Goal: Transaction & Acquisition: Purchase product/service

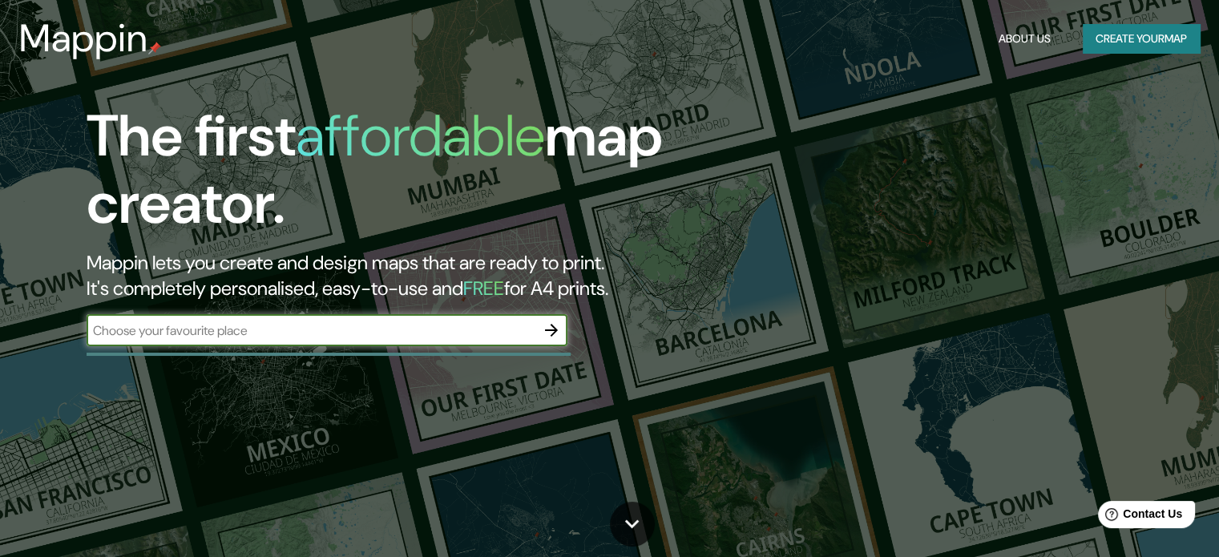
click at [372, 323] on input "text" at bounding box center [311, 330] width 449 height 18
drag, startPoint x: 160, startPoint y: 331, endPoint x: 16, endPoint y: 331, distance: 144.2
click at [16, 331] on div "The first affordable map creator. Mappin lets you create and design maps that a…" at bounding box center [609, 278] width 1219 height 557
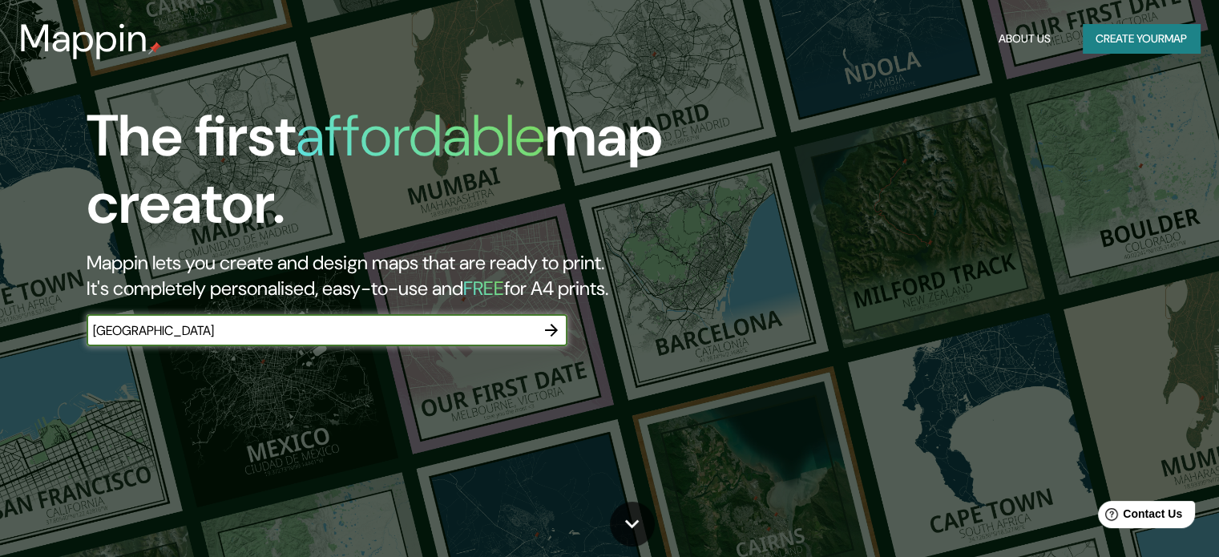
type input "[GEOGRAPHIC_DATA]"
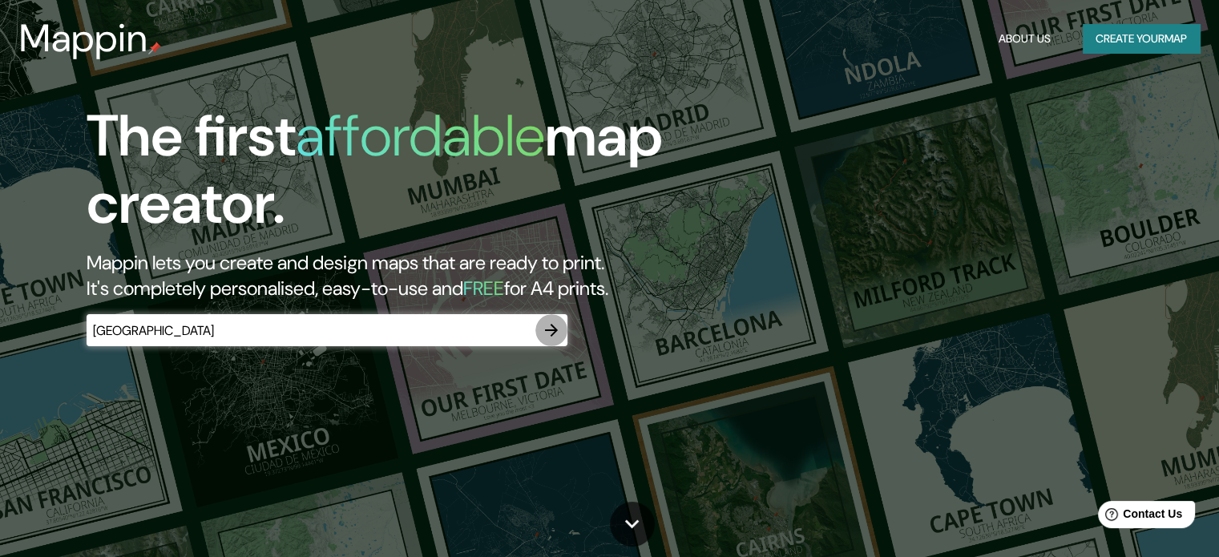
click at [552, 336] on icon "button" at bounding box center [551, 329] width 19 height 19
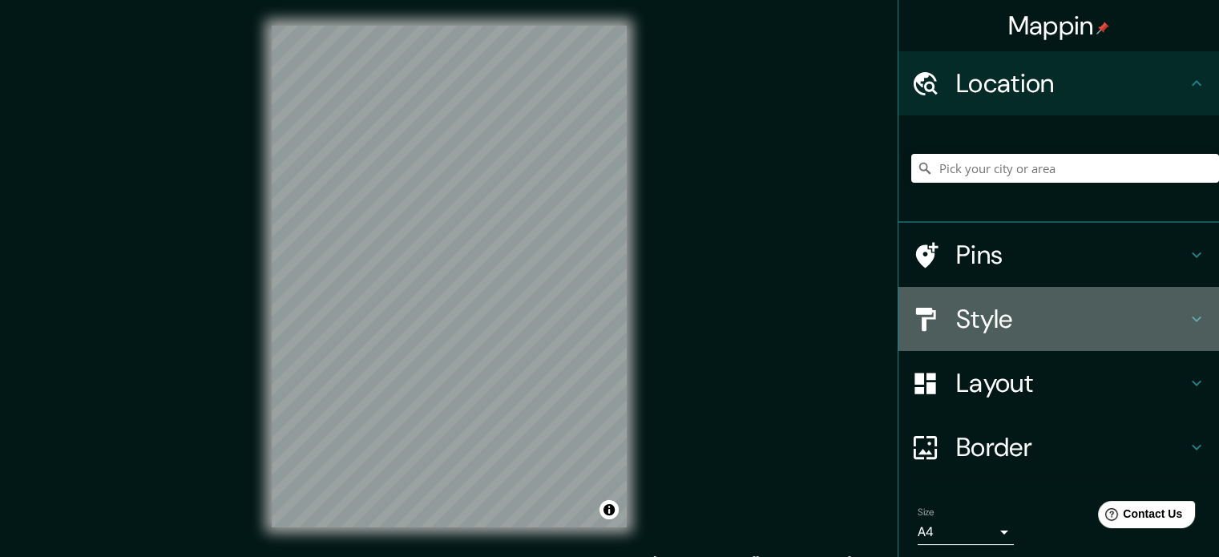
click at [1147, 312] on h4 "Style" at bounding box center [1071, 319] width 231 height 32
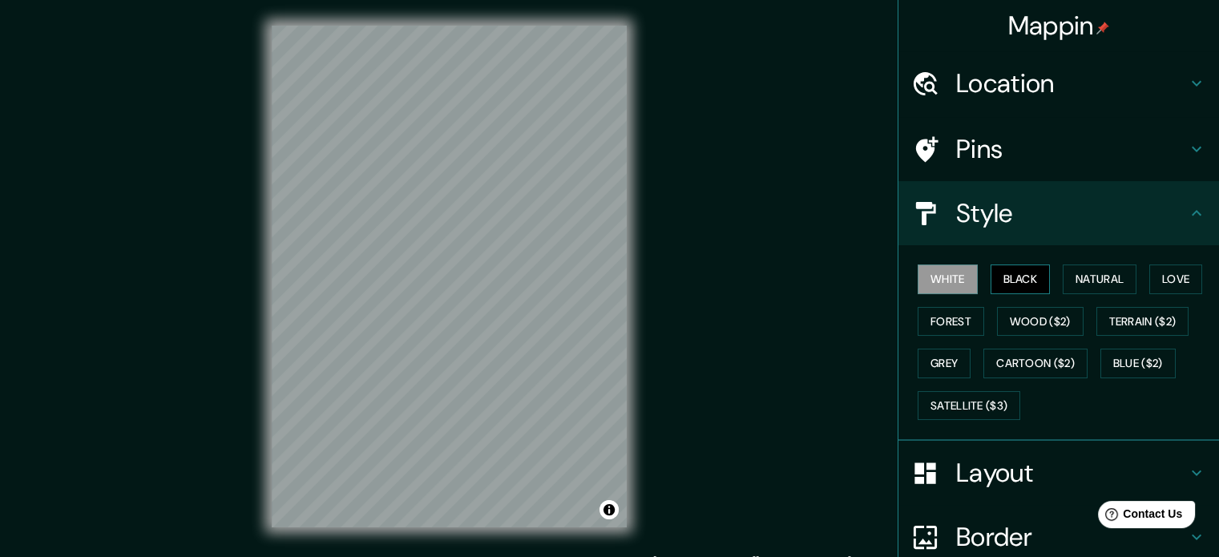
click at [1002, 278] on button "Black" at bounding box center [1020, 279] width 60 height 30
click at [965, 286] on button "White" at bounding box center [947, 279] width 60 height 30
click at [1077, 281] on button "Natural" at bounding box center [1099, 279] width 74 height 30
click at [952, 284] on button "White" at bounding box center [947, 279] width 60 height 30
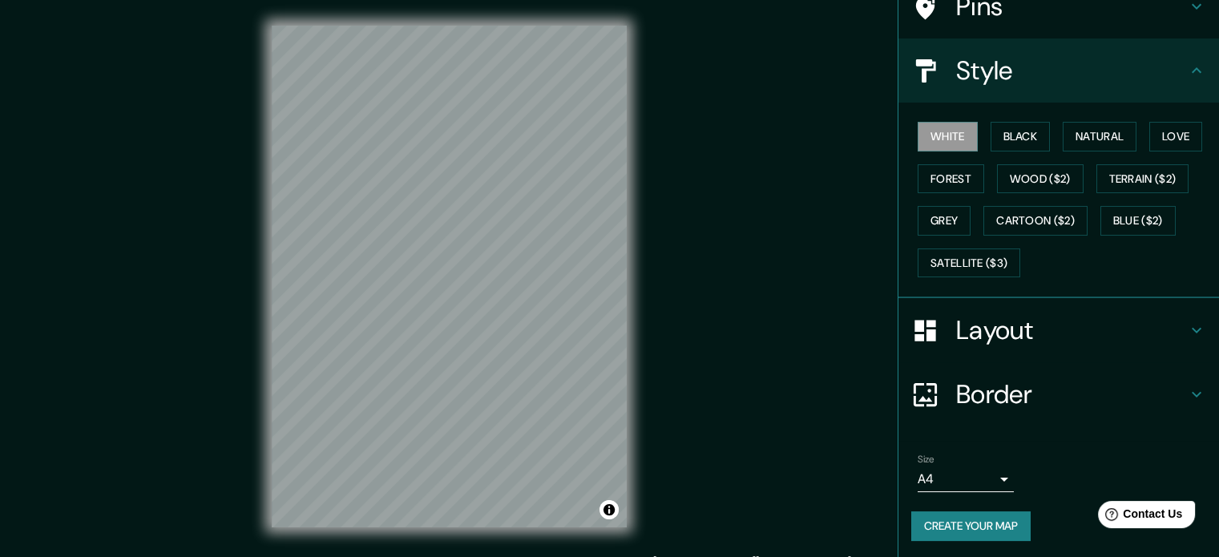
click at [999, 471] on body "Mappin Location Pins Style White Black Natural Love Forest Wood ($2) Terrain ($…" at bounding box center [609, 278] width 1219 height 557
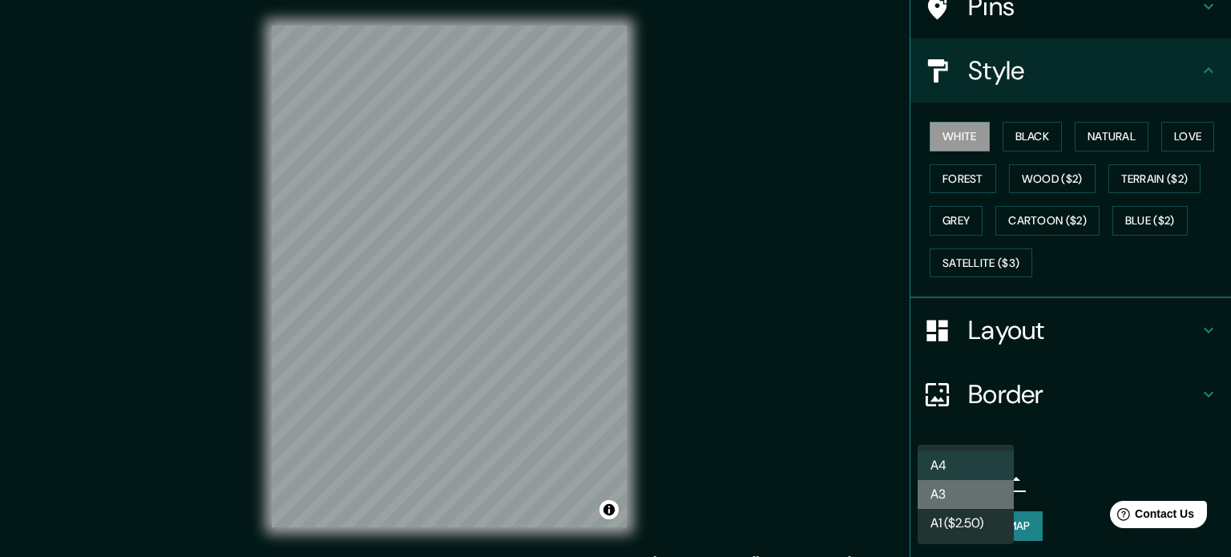
click at [984, 497] on li "A3" at bounding box center [965, 494] width 96 height 29
type input "a4"
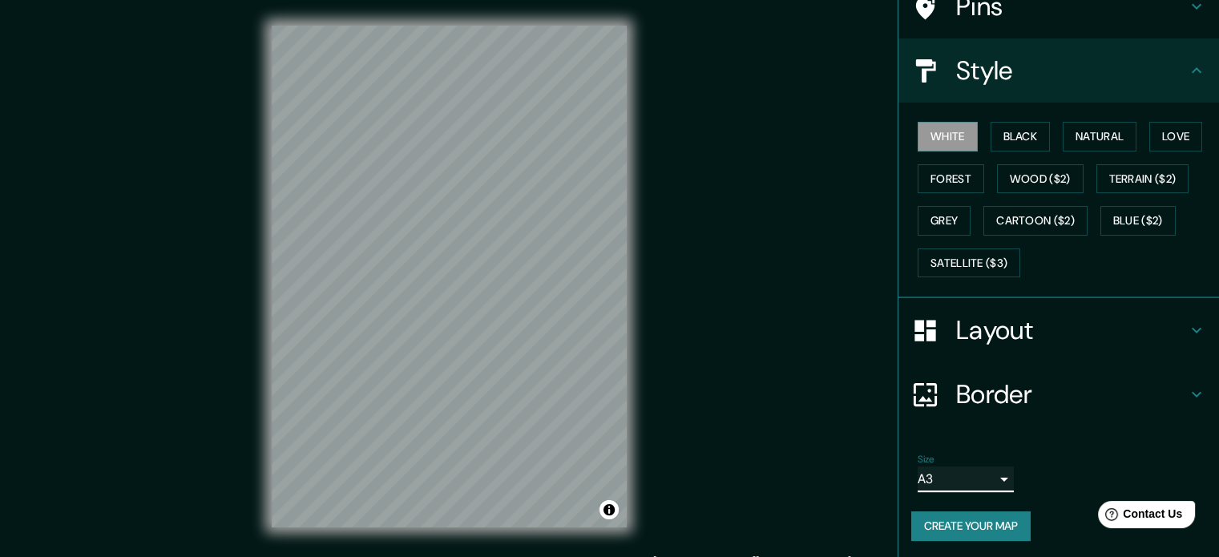
scroll to position [21, 0]
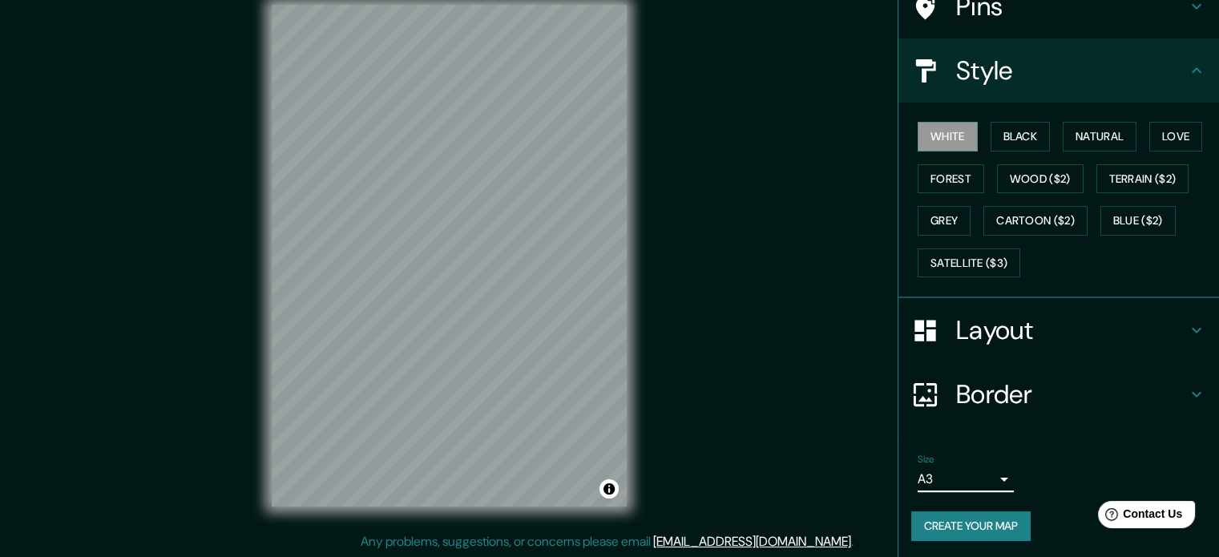
click at [931, 526] on button "Create your map" at bounding box center [970, 526] width 119 height 30
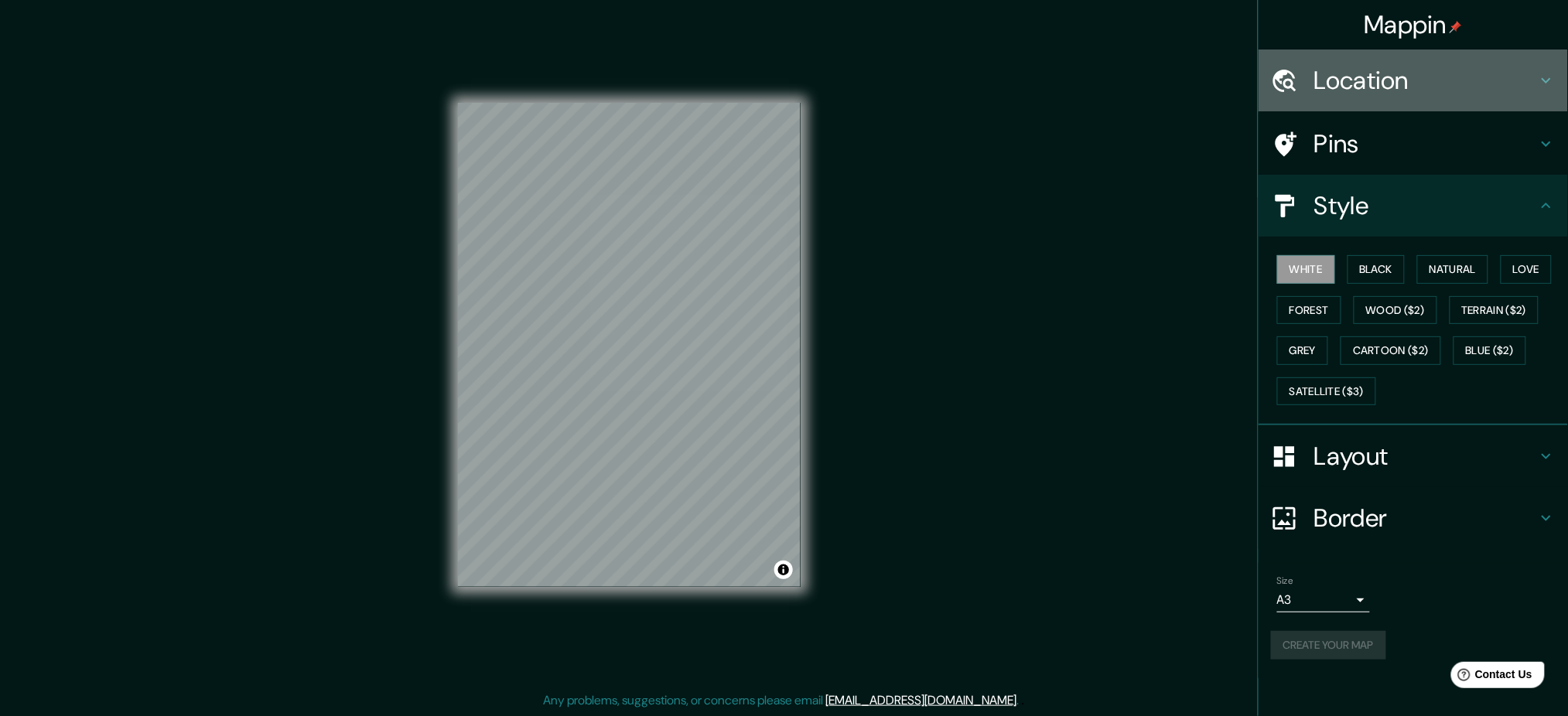
click at [1188, 67] on h4 "Location" at bounding box center [1425, 80] width 223 height 31
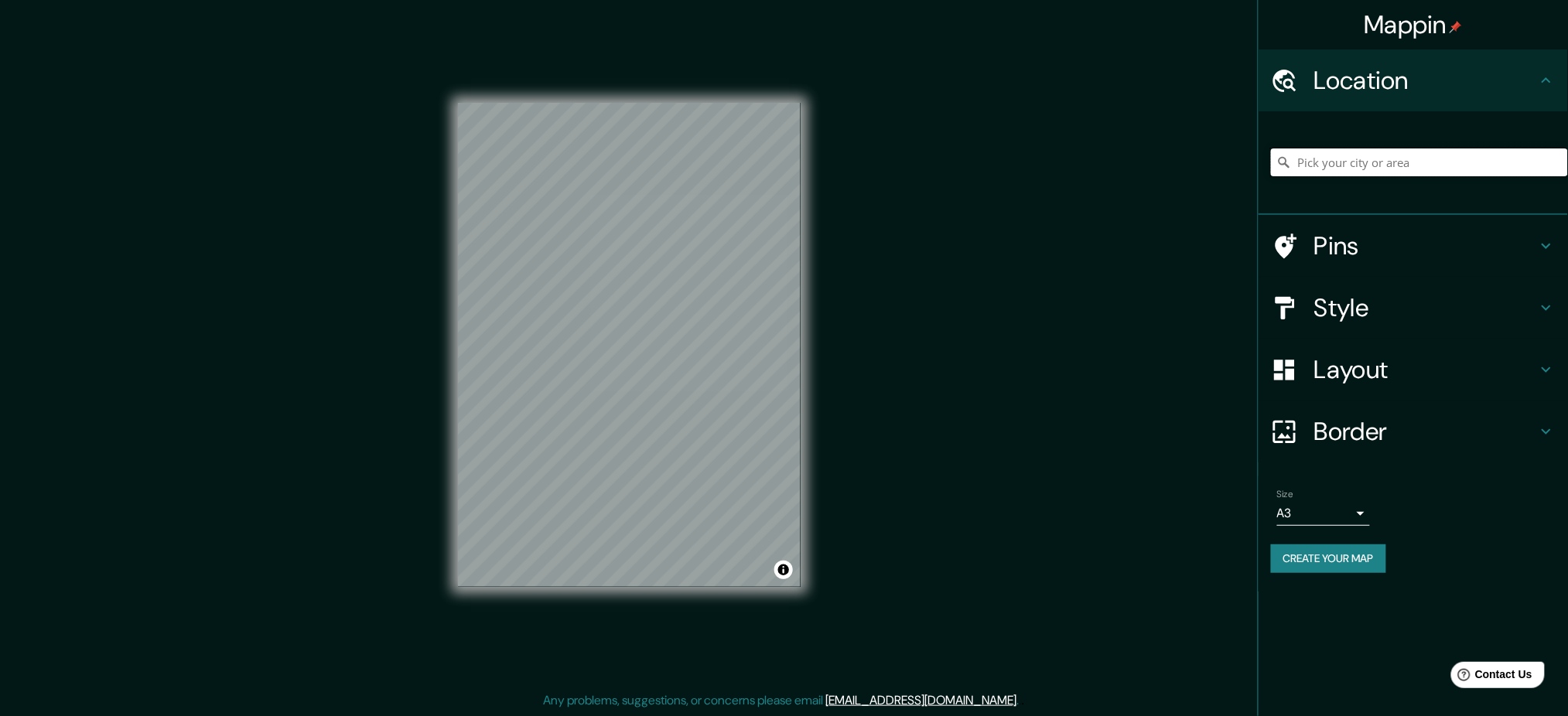
click at [1188, 162] on input "Pick your city or area" at bounding box center [1419, 162] width 297 height 28
click at [689, 306] on div at bounding box center [685, 303] width 13 height 13
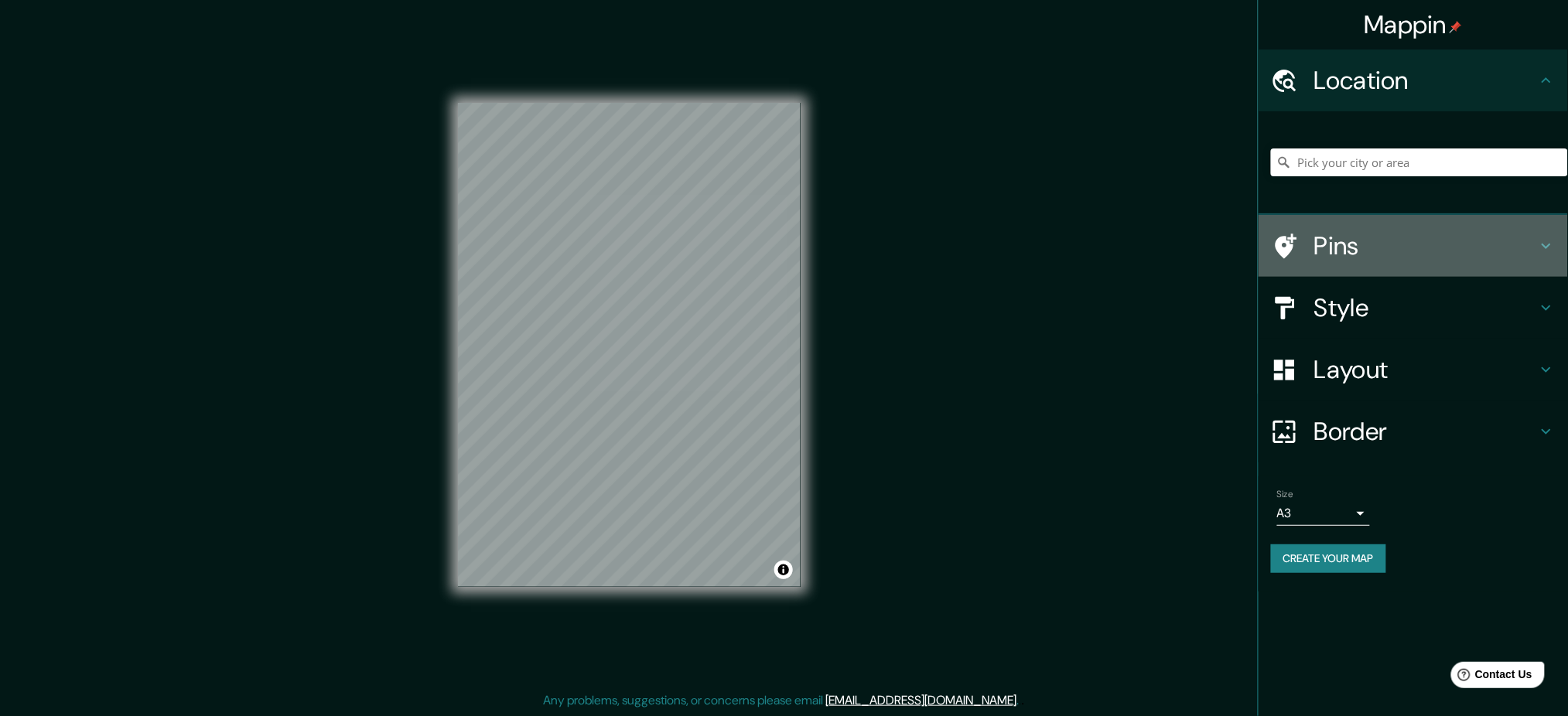
click at [1188, 239] on h4 "Pins" at bounding box center [1425, 246] width 223 height 31
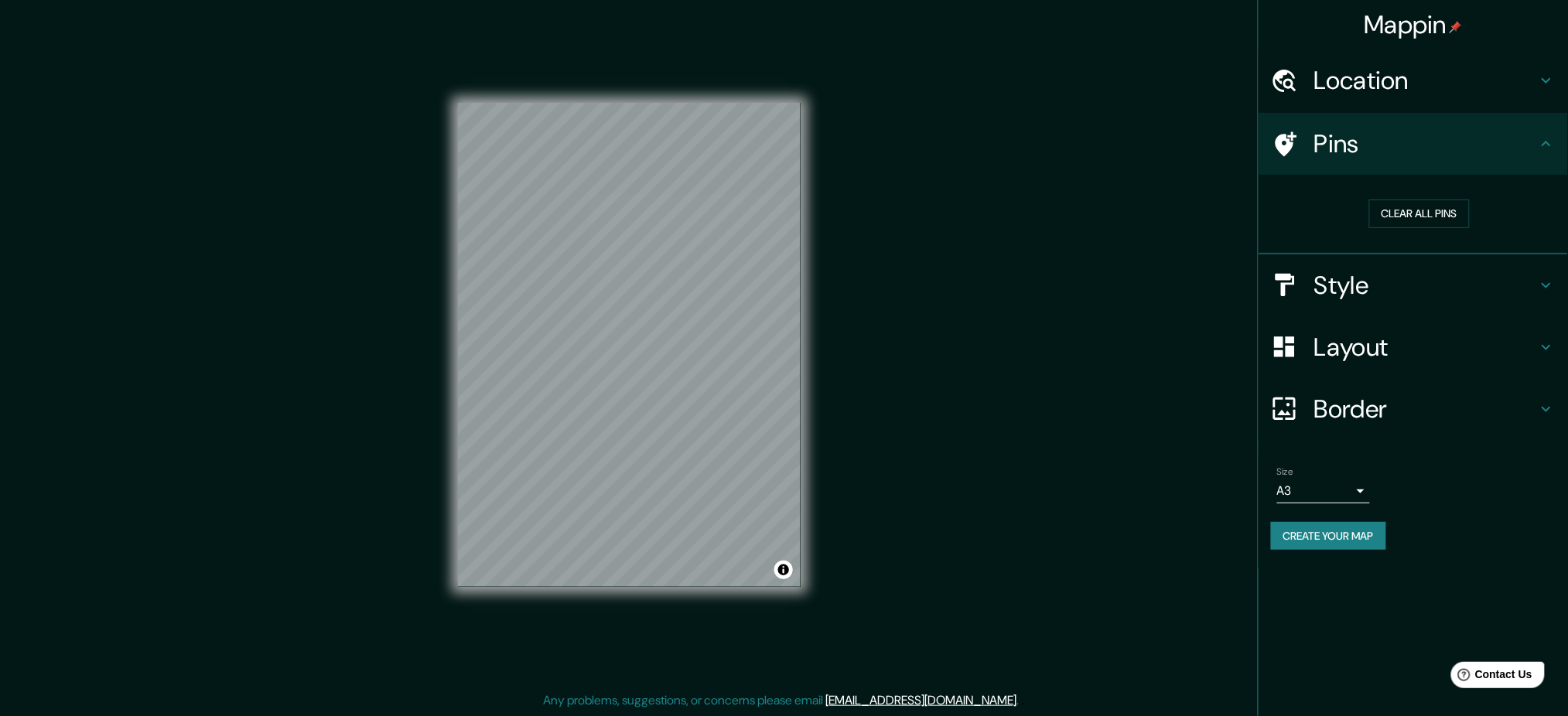
click at [1188, 88] on h4 "Location" at bounding box center [1425, 80] width 223 height 31
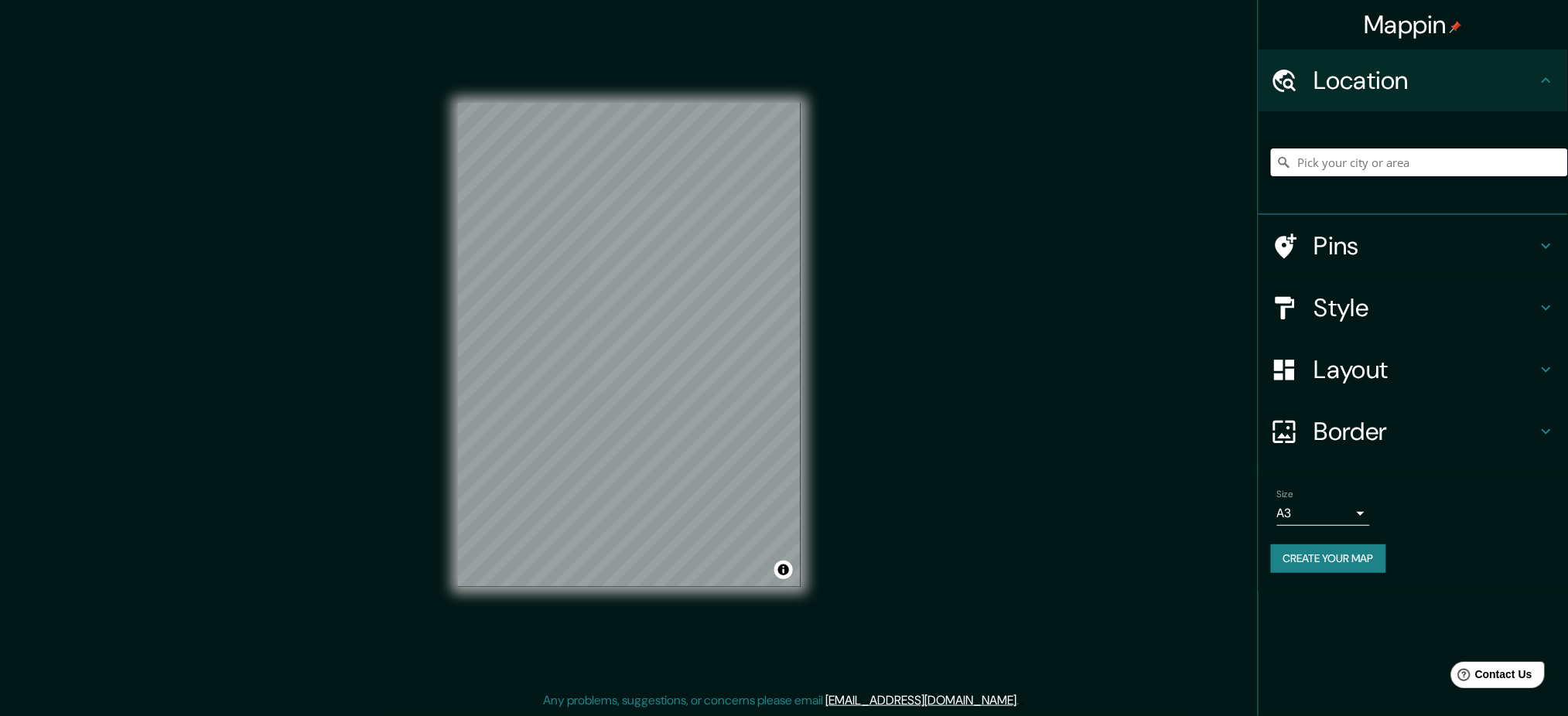
click at [1188, 157] on input "Pick your city or area" at bounding box center [1419, 162] width 297 height 28
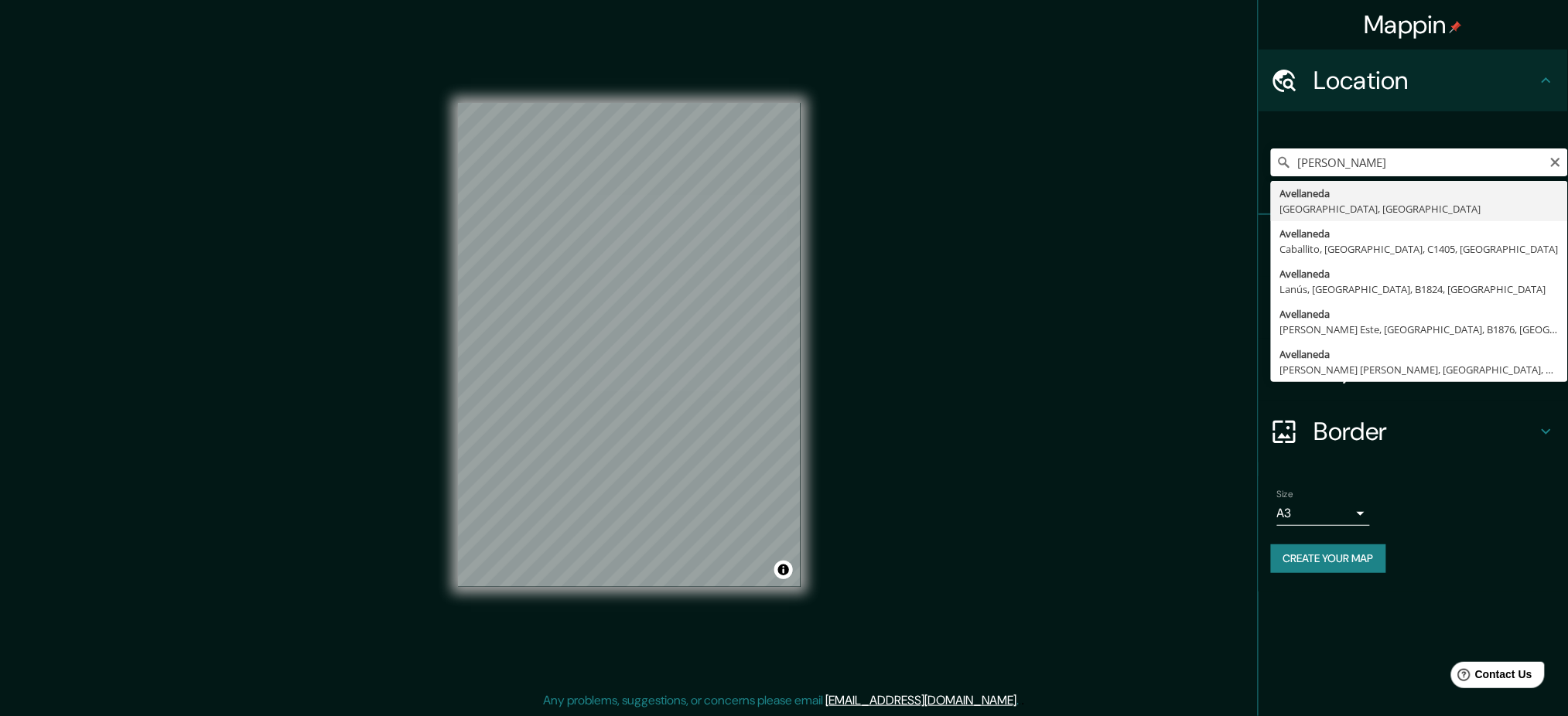
type input "[GEOGRAPHIC_DATA], [GEOGRAPHIC_DATA], [GEOGRAPHIC_DATA]"
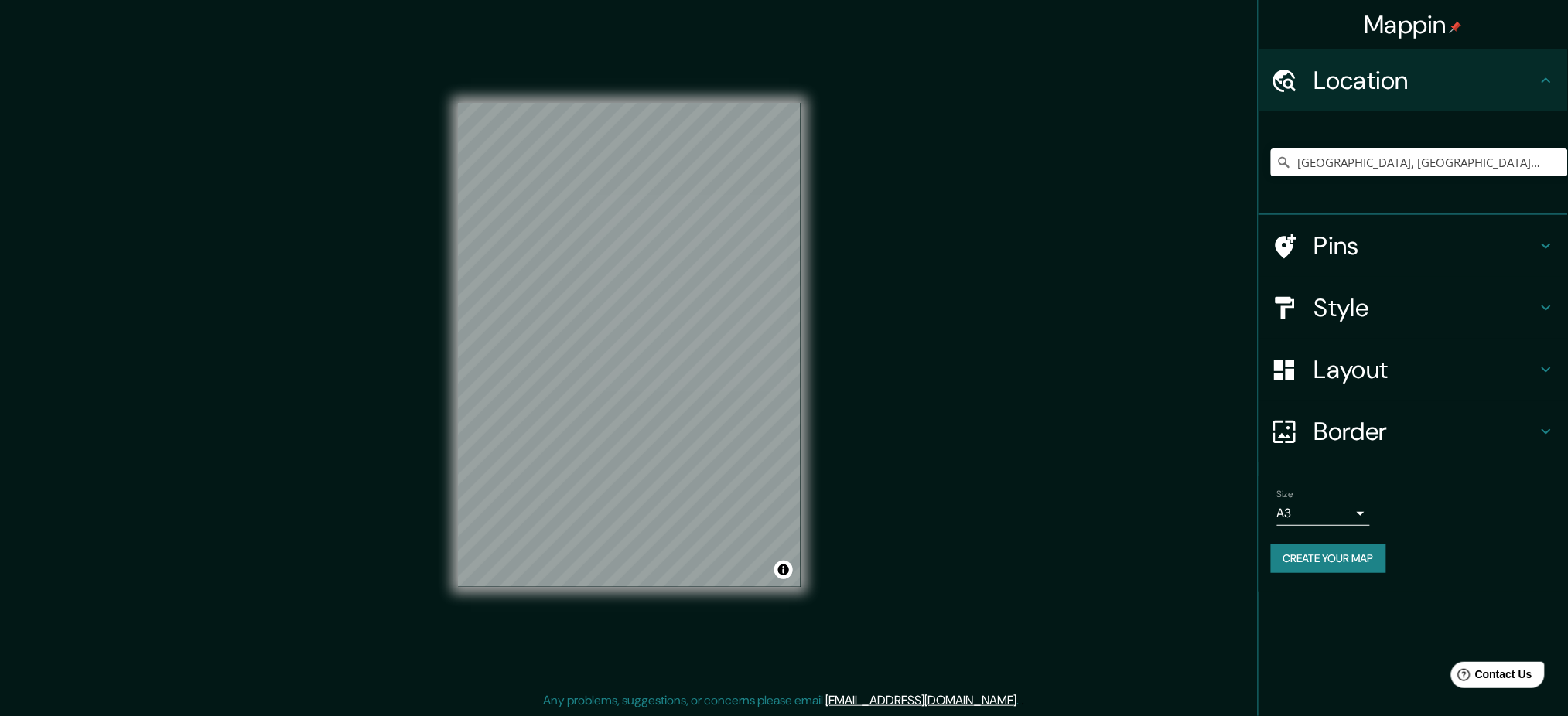
click at [1188, 368] on h4 "Layout" at bounding box center [1425, 370] width 223 height 31
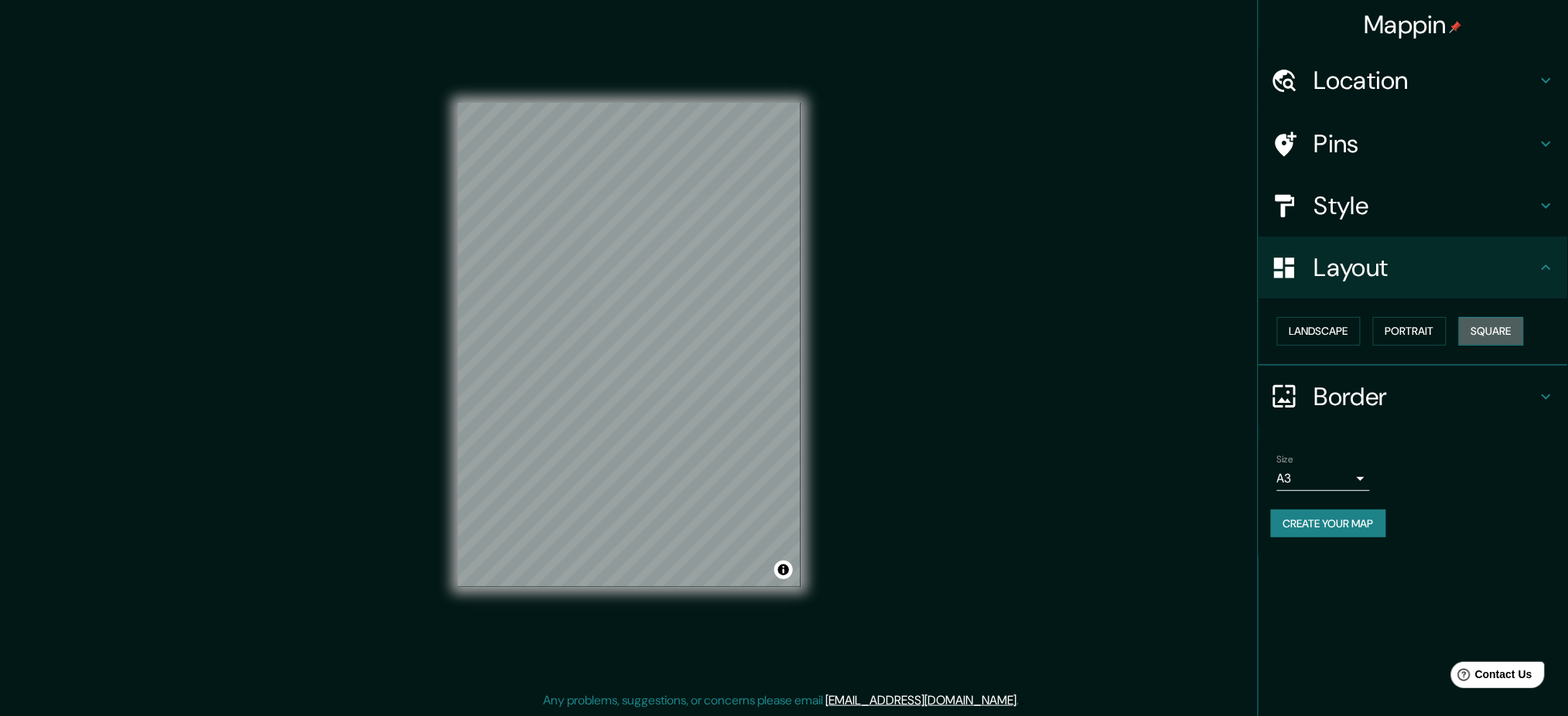
click at [1188, 332] on button "Square" at bounding box center [1491, 332] width 65 height 29
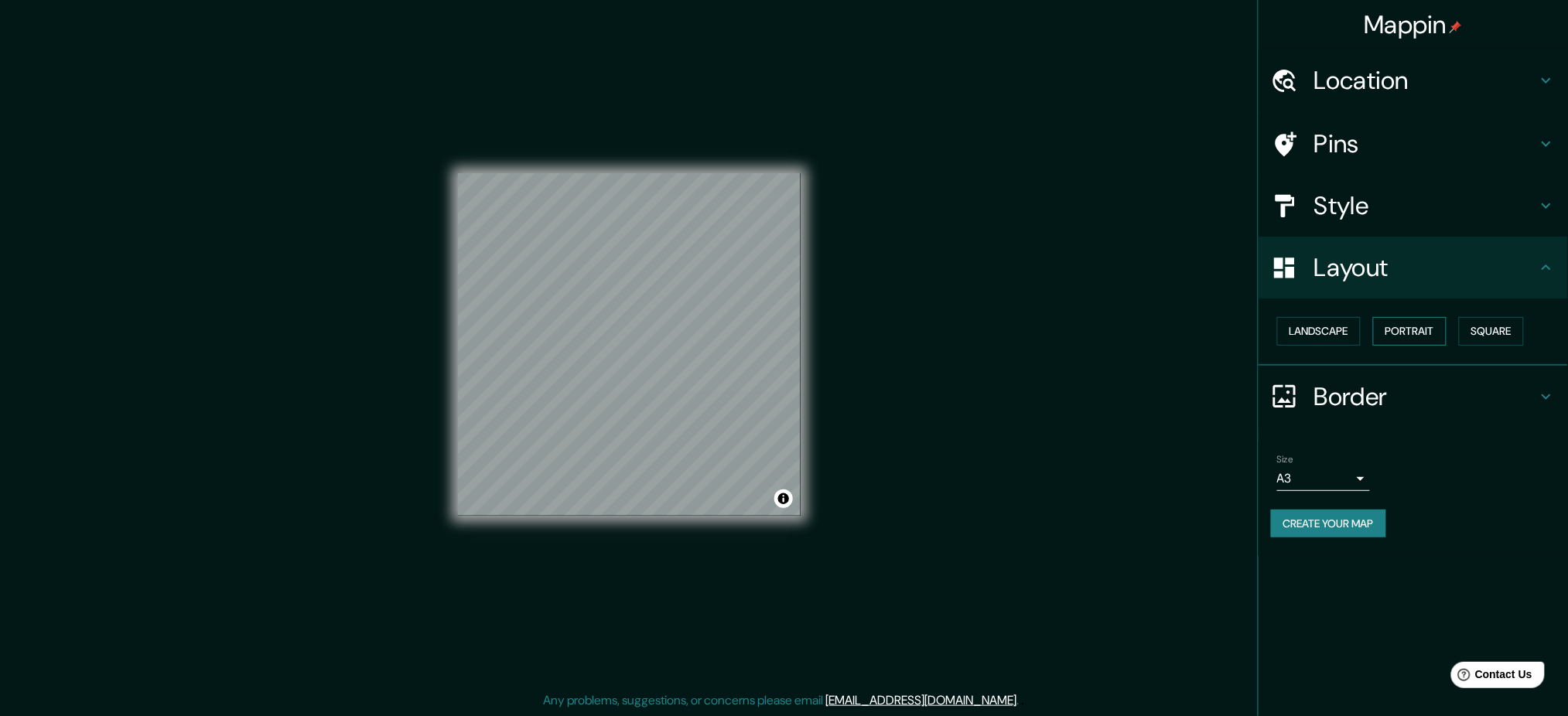
click at [1188, 336] on button "Portrait" at bounding box center [1410, 332] width 73 height 29
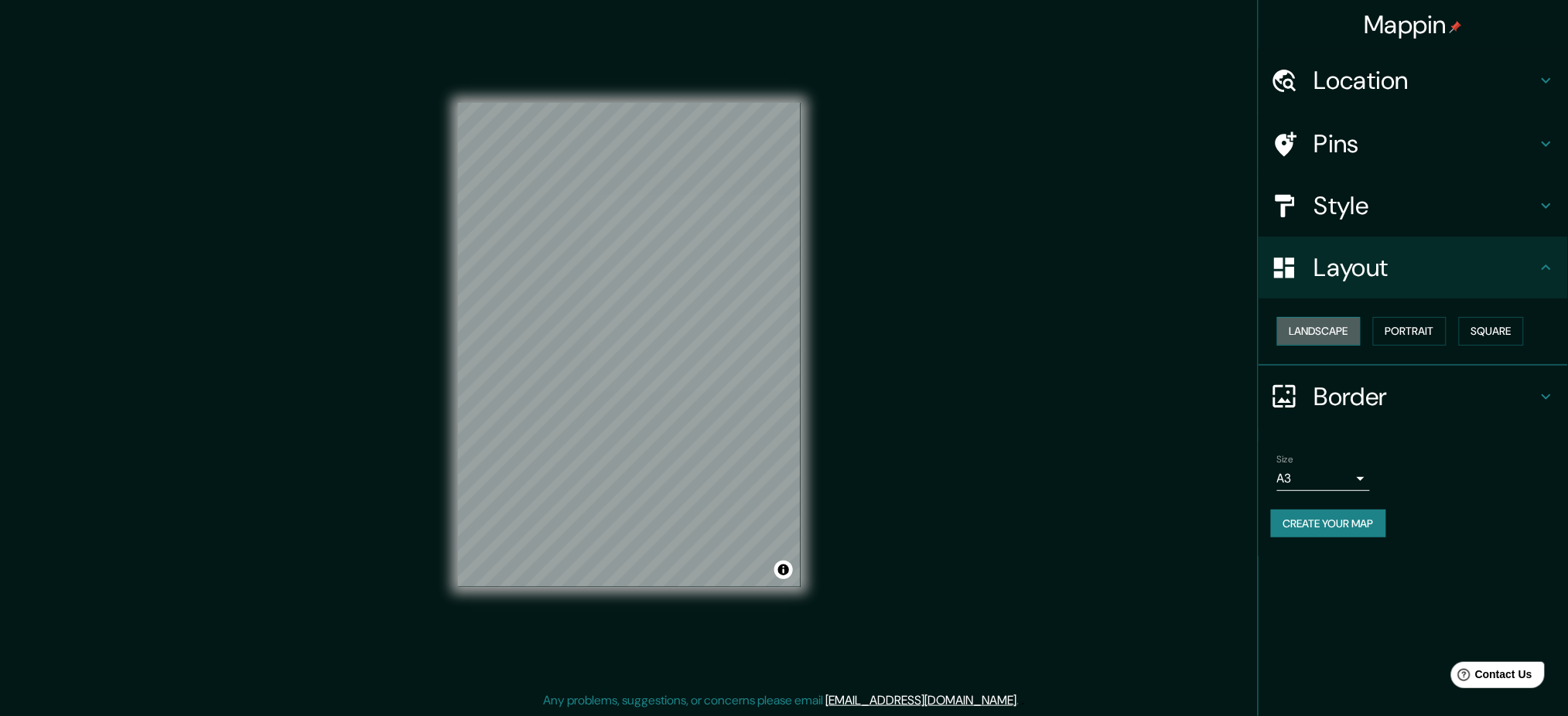
click at [1188, 339] on button "Landscape" at bounding box center [1319, 332] width 84 height 29
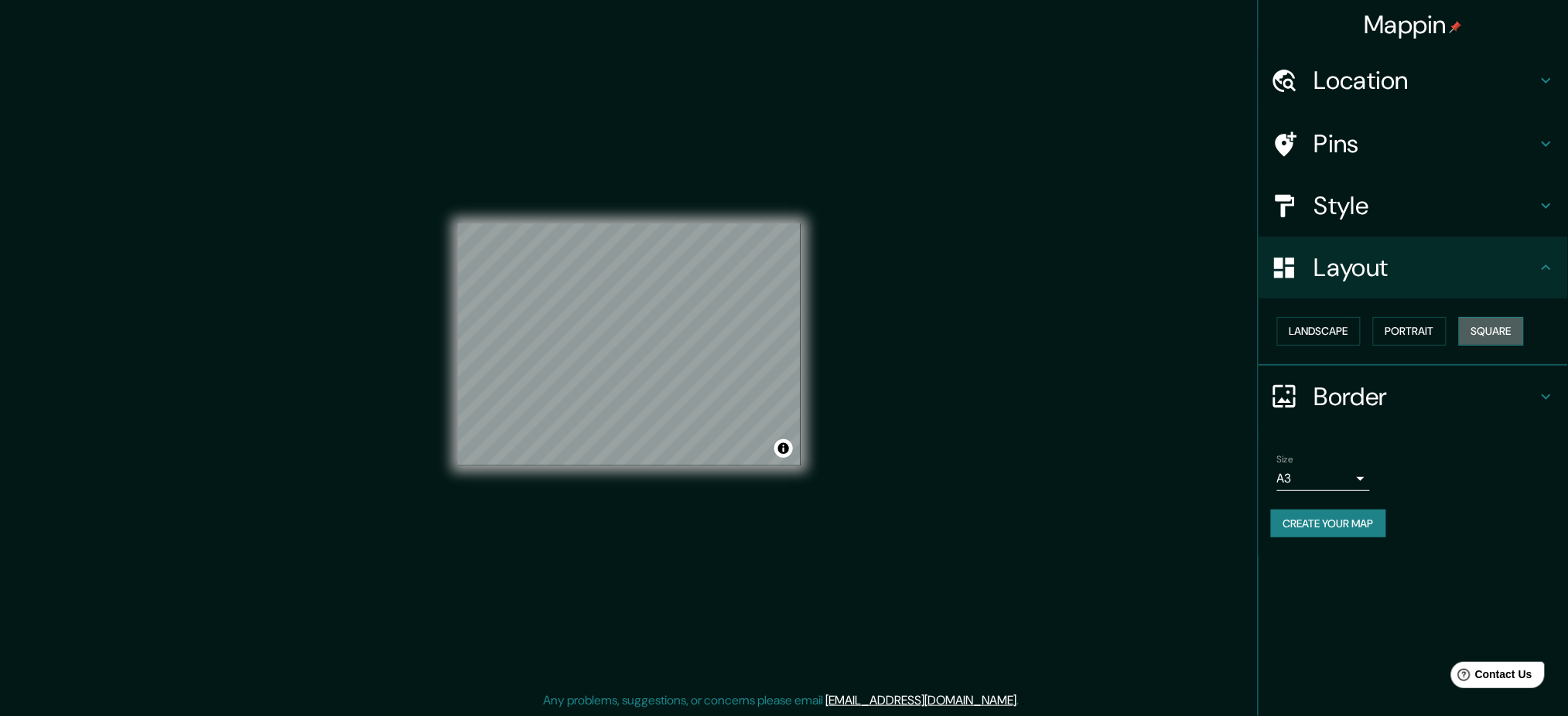
click at [1188, 331] on button "Square" at bounding box center [1491, 332] width 65 height 29
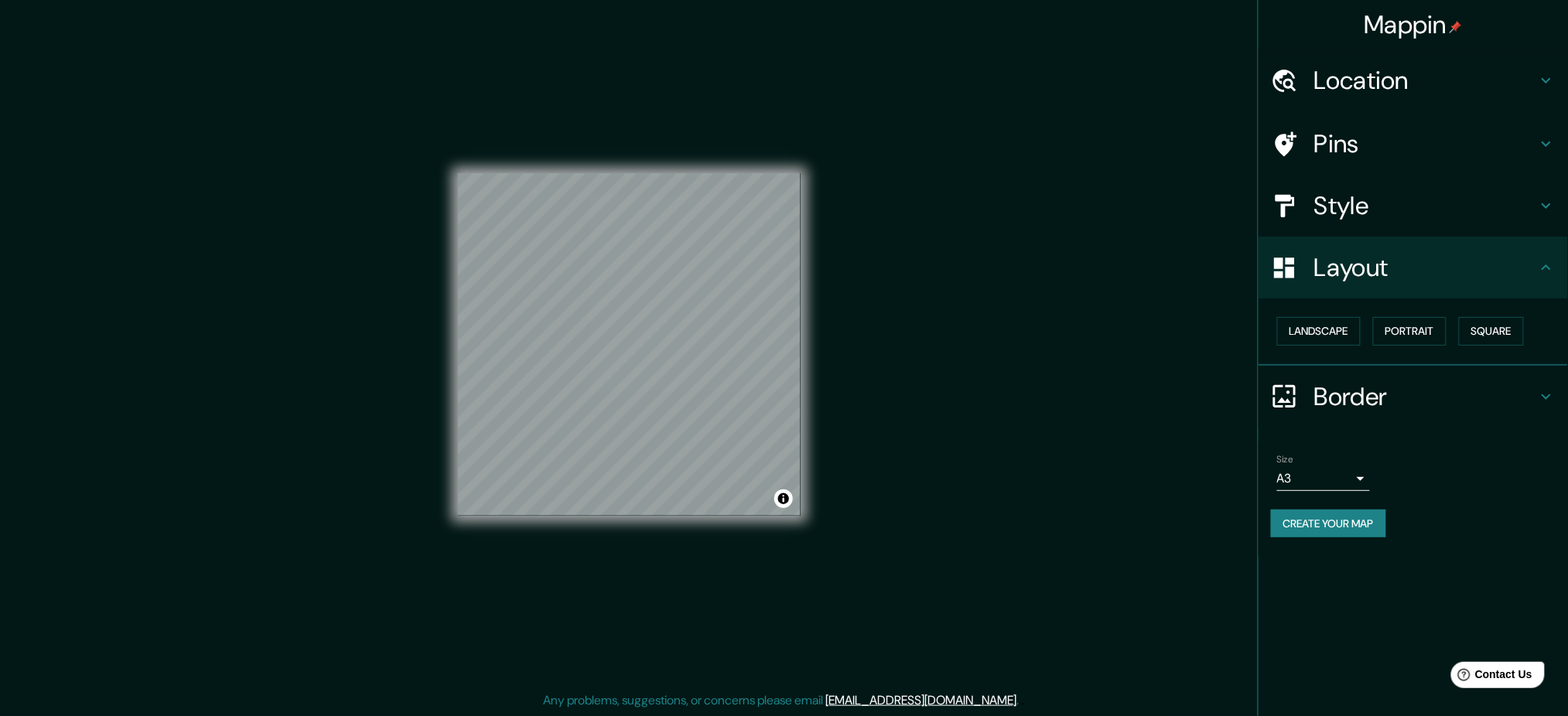
click at [1188, 395] on h4 "Border" at bounding box center [1425, 397] width 223 height 31
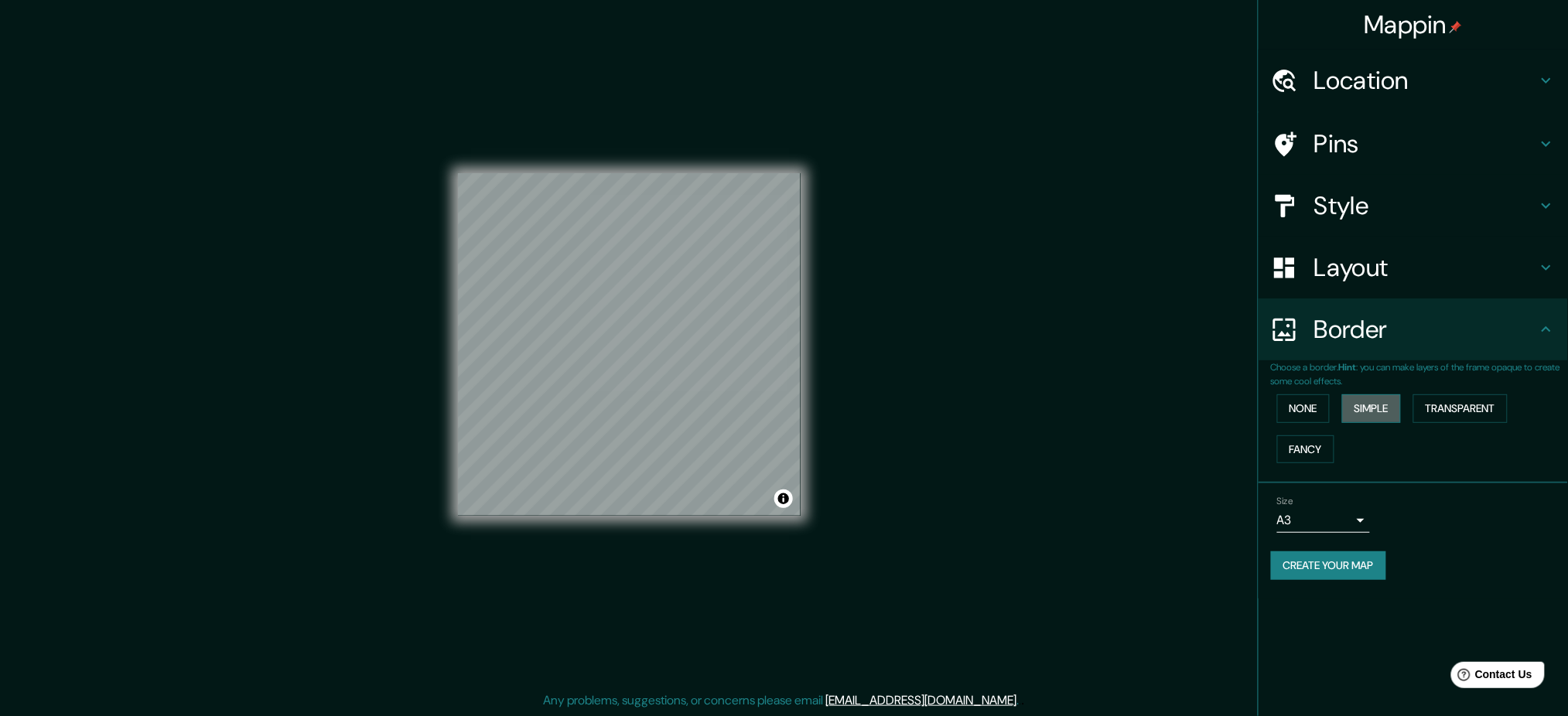
click at [1188, 418] on button "Simple" at bounding box center [1371, 409] width 59 height 29
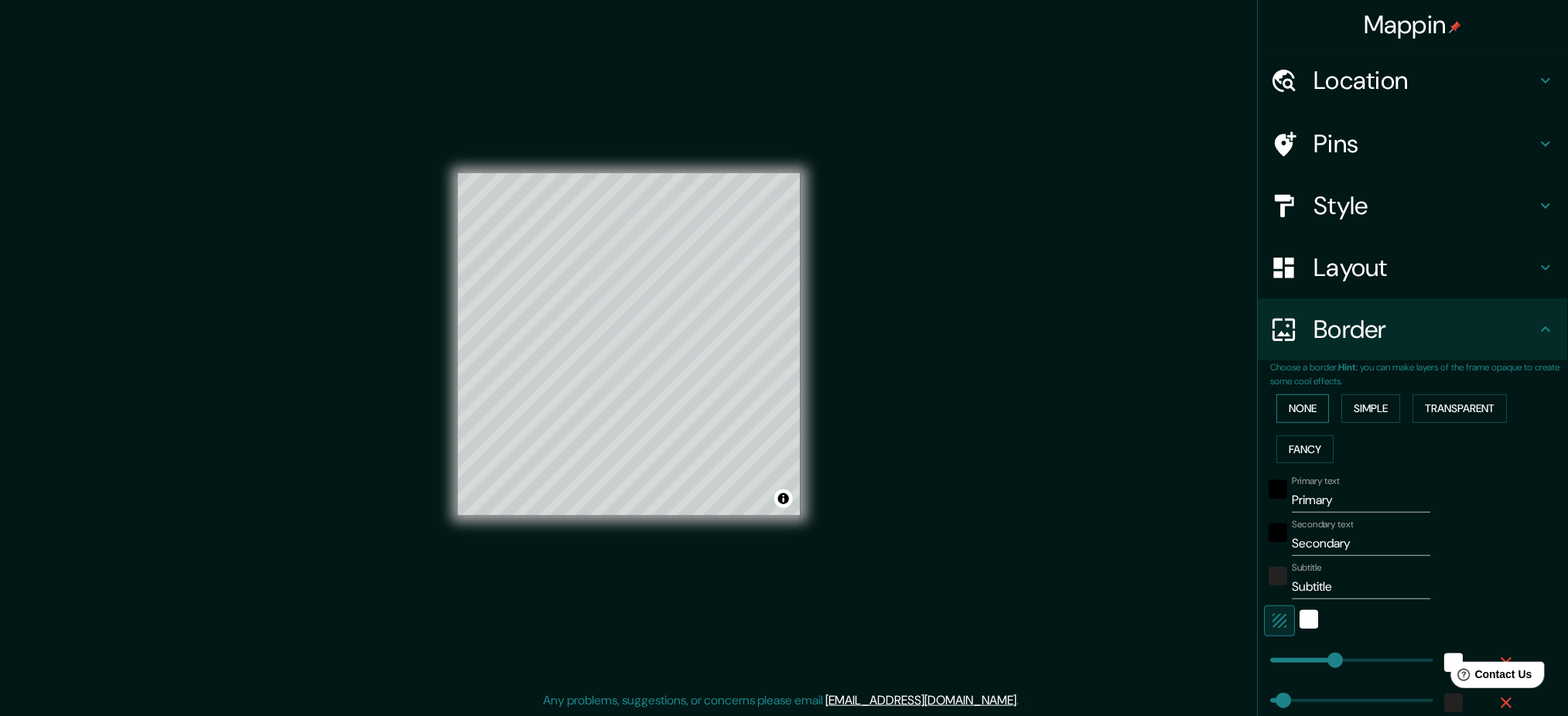
click at [1188, 414] on button "None" at bounding box center [1303, 409] width 52 height 29
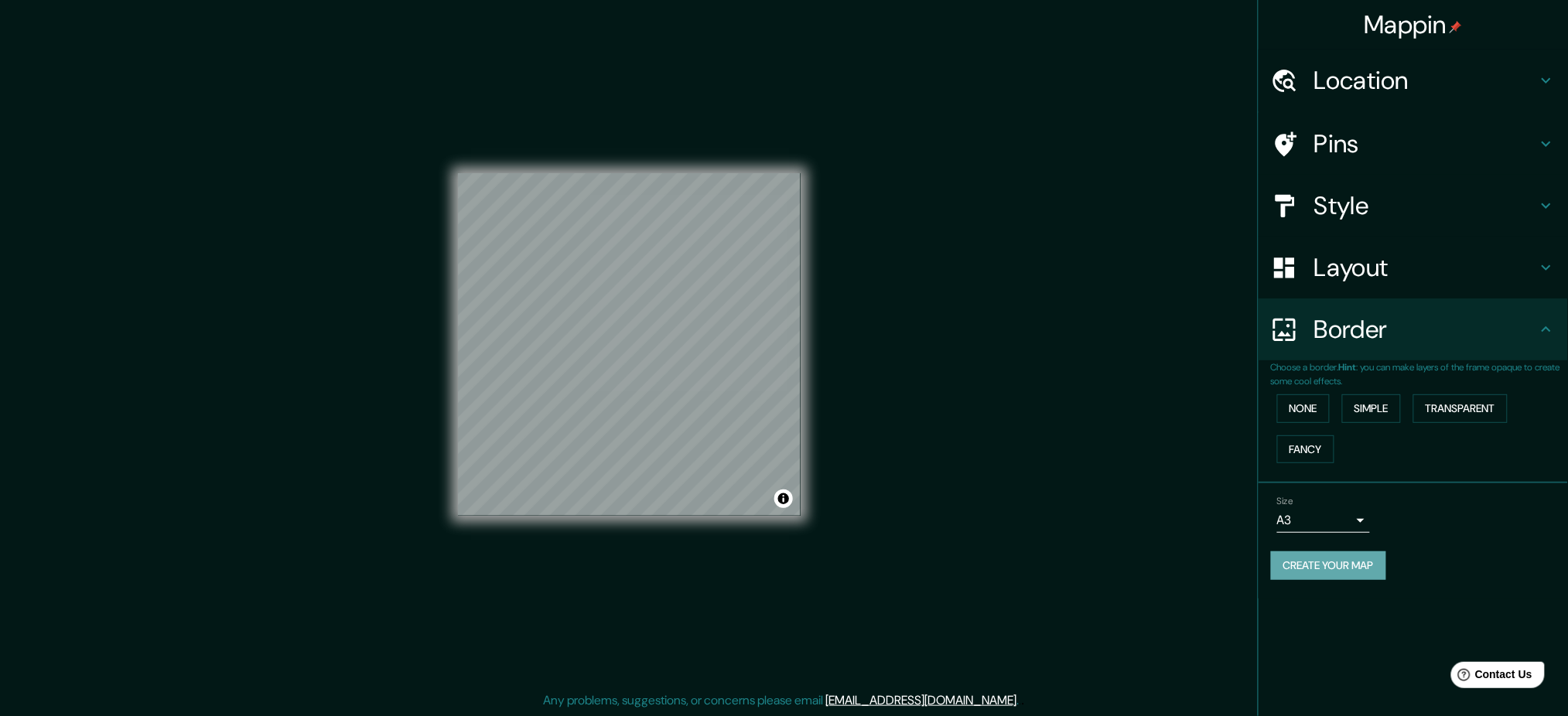
click at [1188, 537] on button "Create your map" at bounding box center [1328, 565] width 115 height 29
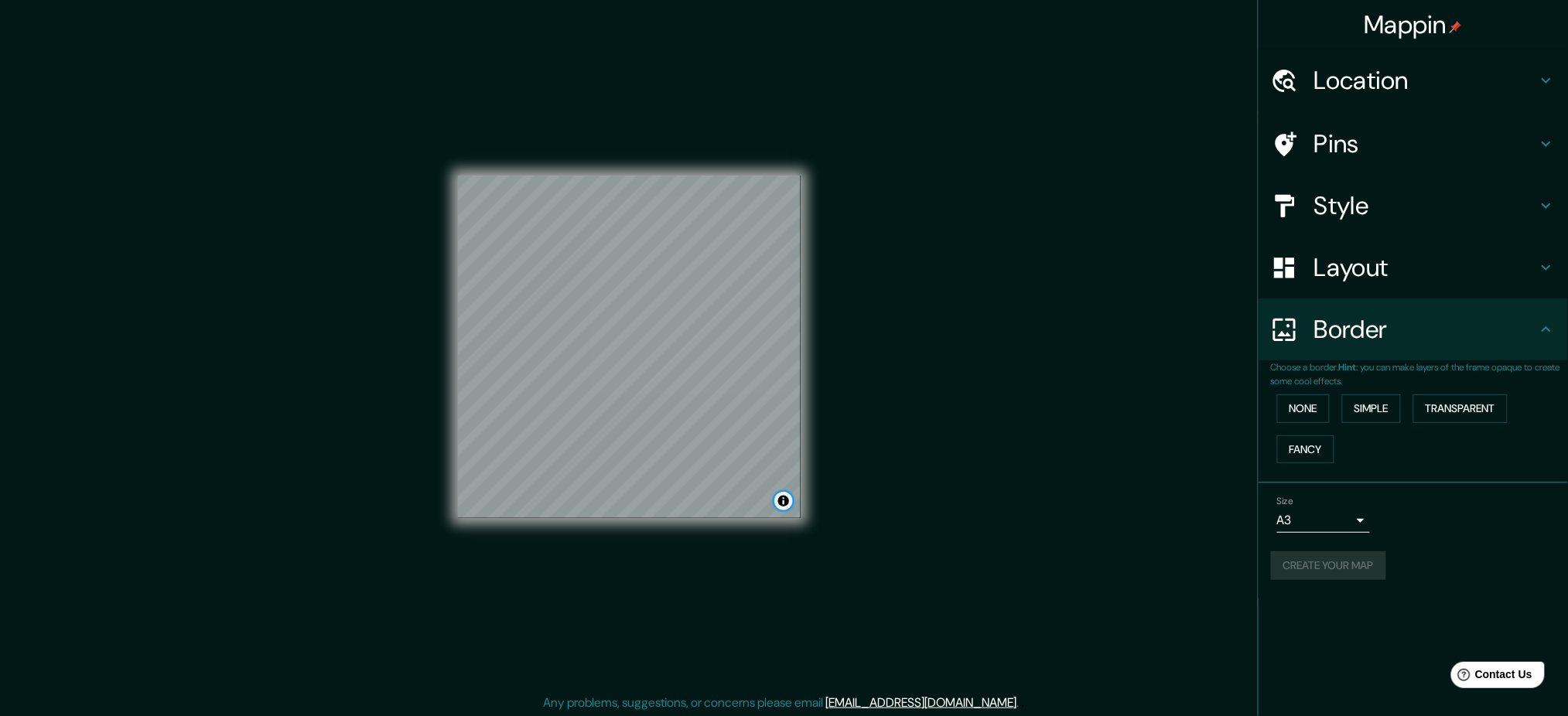
click at [784, 504] on button "Toggle attribution" at bounding box center [783, 501] width 18 height 18
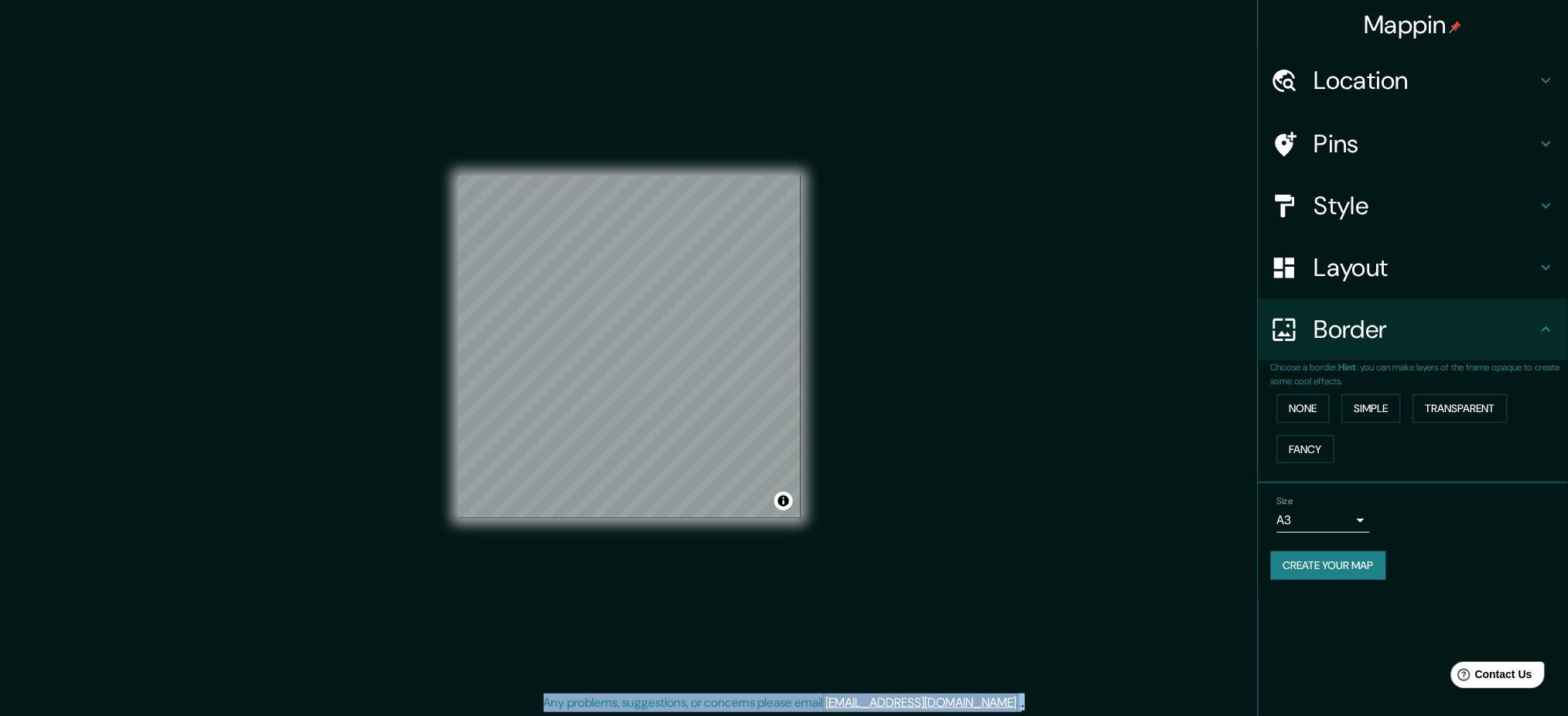
drag, startPoint x: 800, startPoint y: 467, endPoint x: 1029, endPoint y: 494, distance: 230.6
click at [1025, 495] on div "Mappin Location [GEOGRAPHIC_DATA], [GEOGRAPHIC_DATA], [GEOGRAPHIC_DATA] Pins St…" at bounding box center [784, 359] width 1568 height 718
click at [1188, 21] on h4 "Mappin" at bounding box center [1414, 25] width 98 height 31
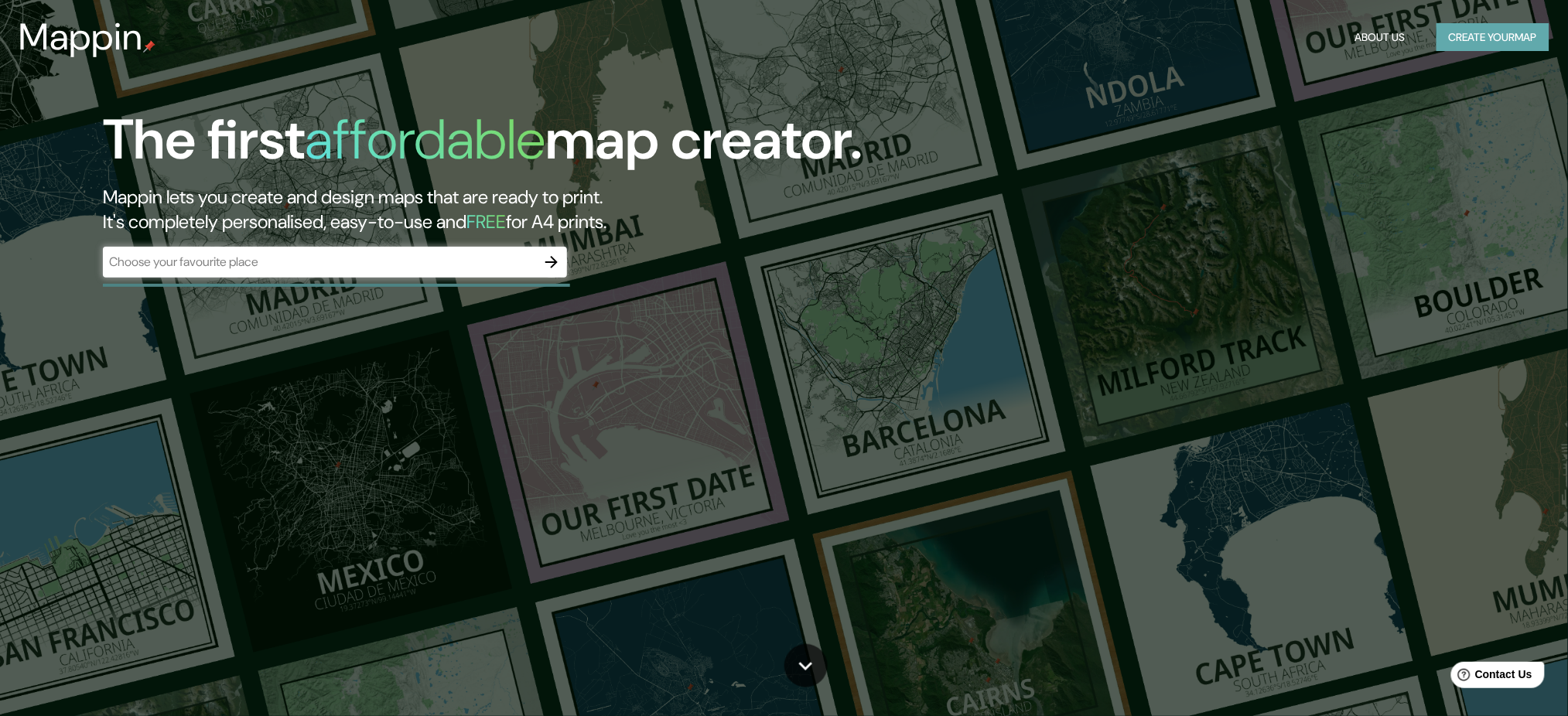
click at [1188, 39] on button "Create your map" at bounding box center [1493, 38] width 113 height 29
click at [441, 253] on input "text" at bounding box center [320, 262] width 434 height 17
type input "[PERSON_NAME]"
click at [550, 255] on icon "button" at bounding box center [551, 262] width 18 height 18
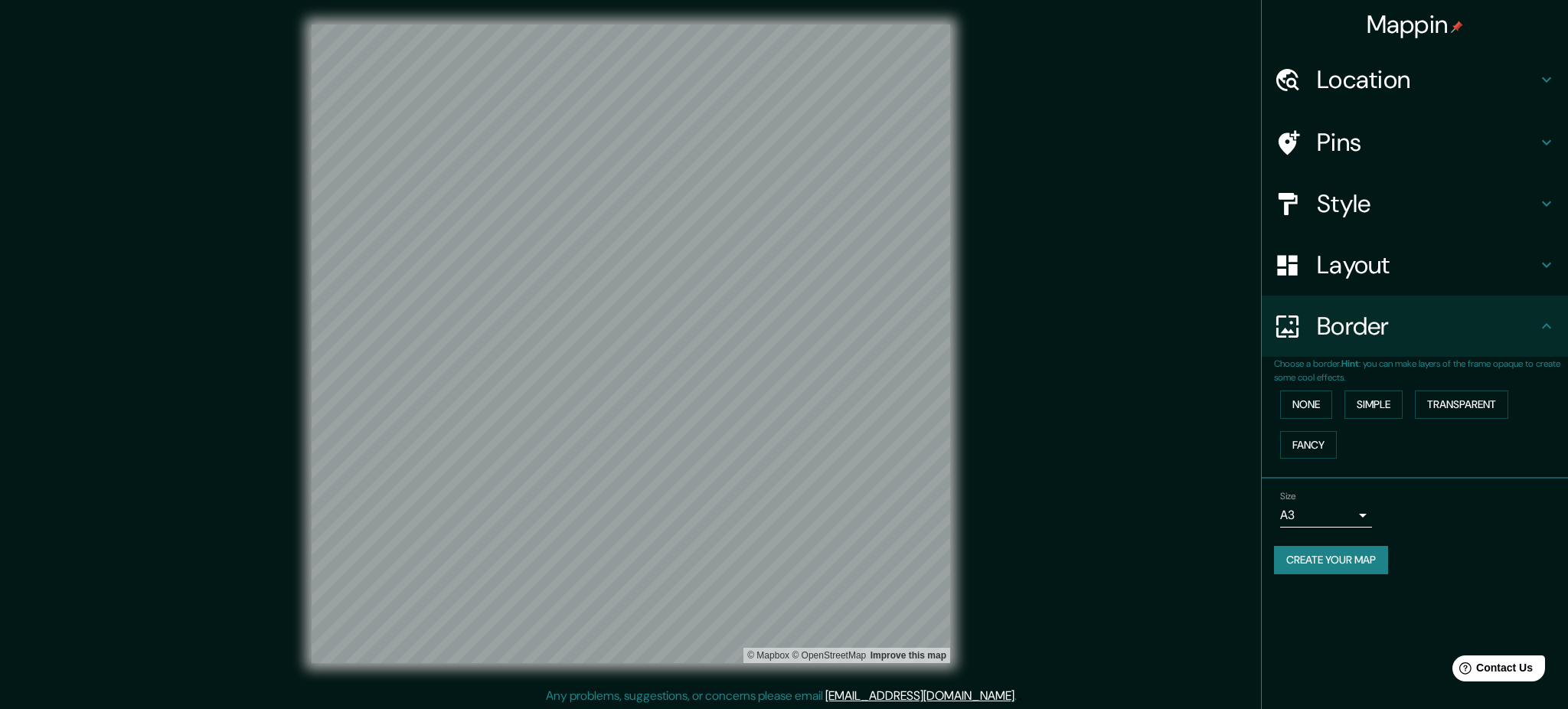
click at [1175, 514] on body "Mappin Location Pins Style Layout Border Choose a border. Hint : you can make l…" at bounding box center [784, 354] width 1568 height 709
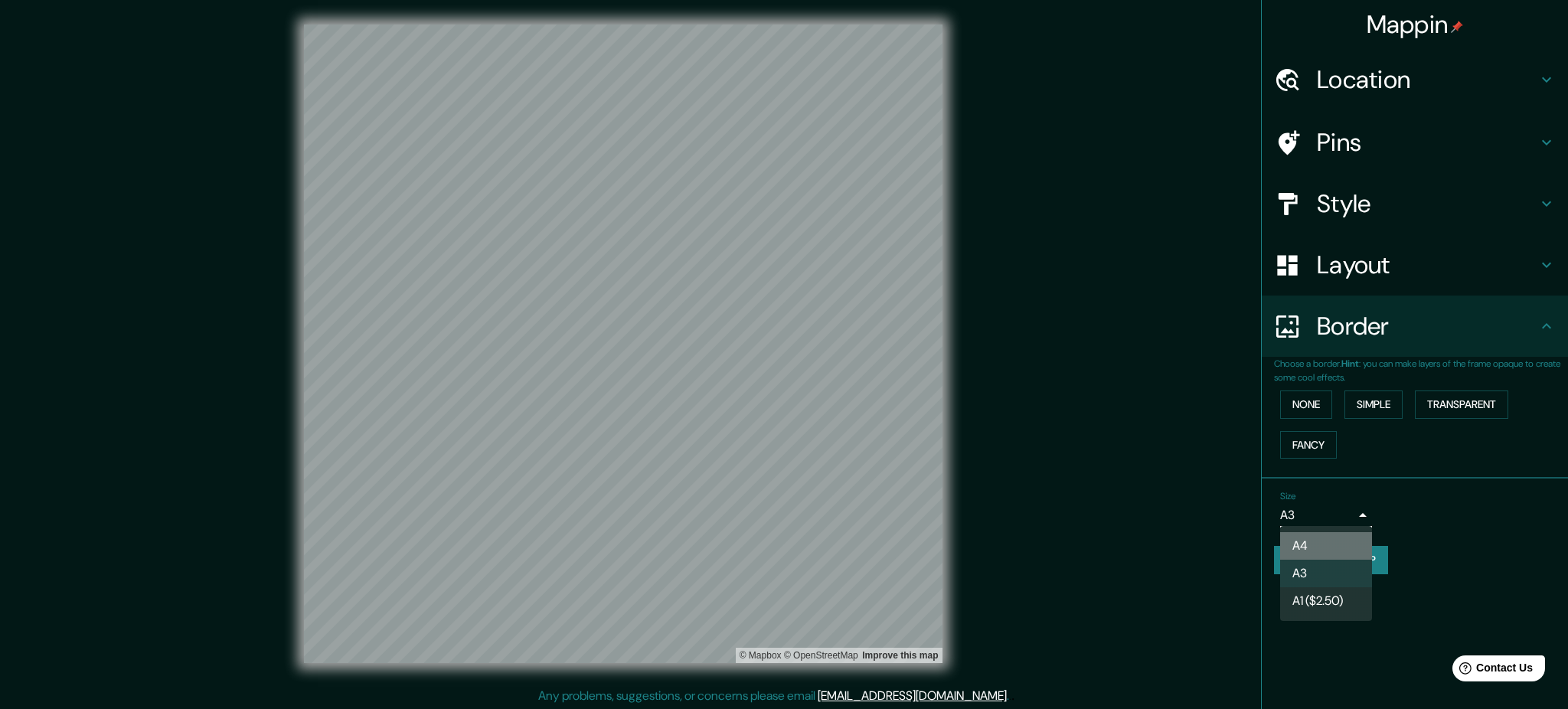
click at [1175, 531] on li "A4" at bounding box center [1326, 546] width 92 height 28
type input "single"
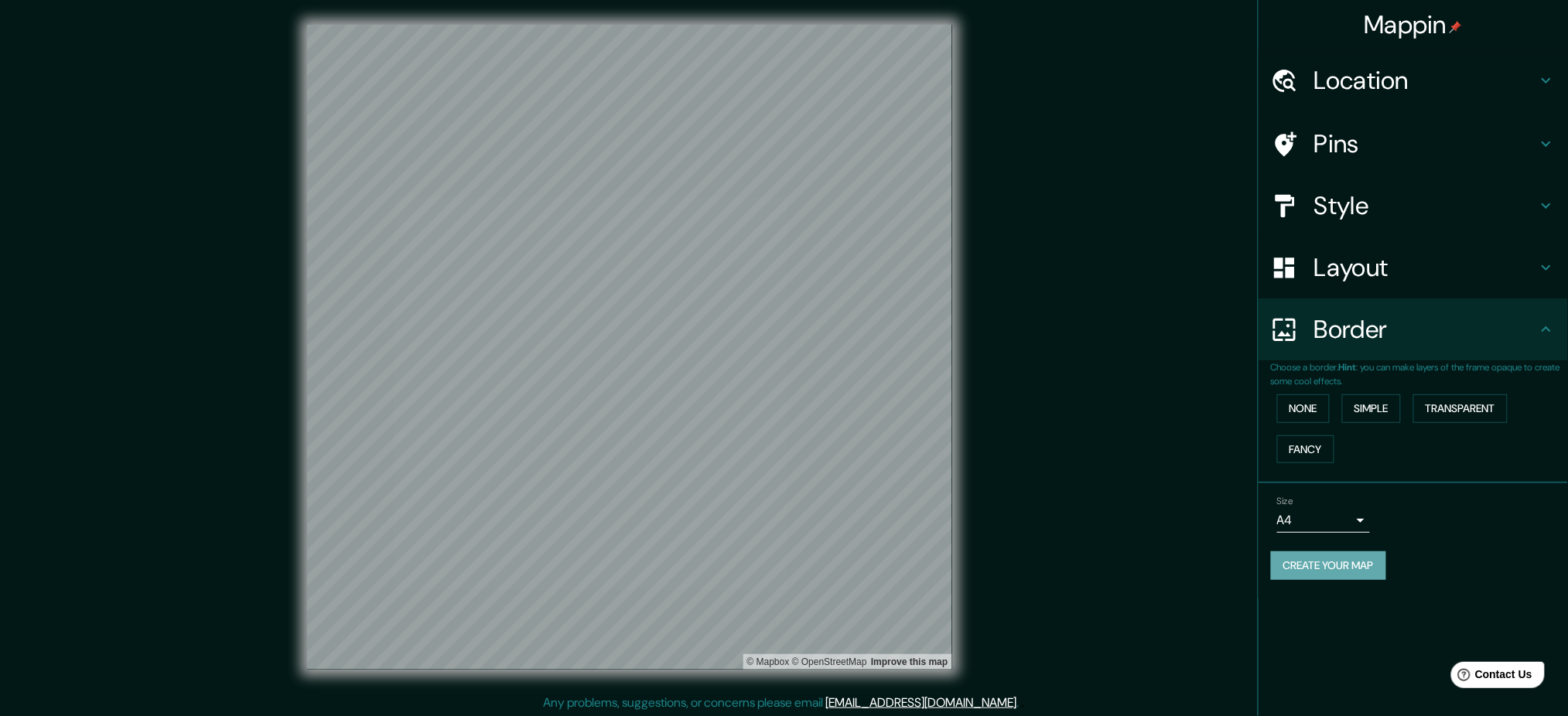
click at [1188, 537] on button "Create your map" at bounding box center [1328, 565] width 115 height 29
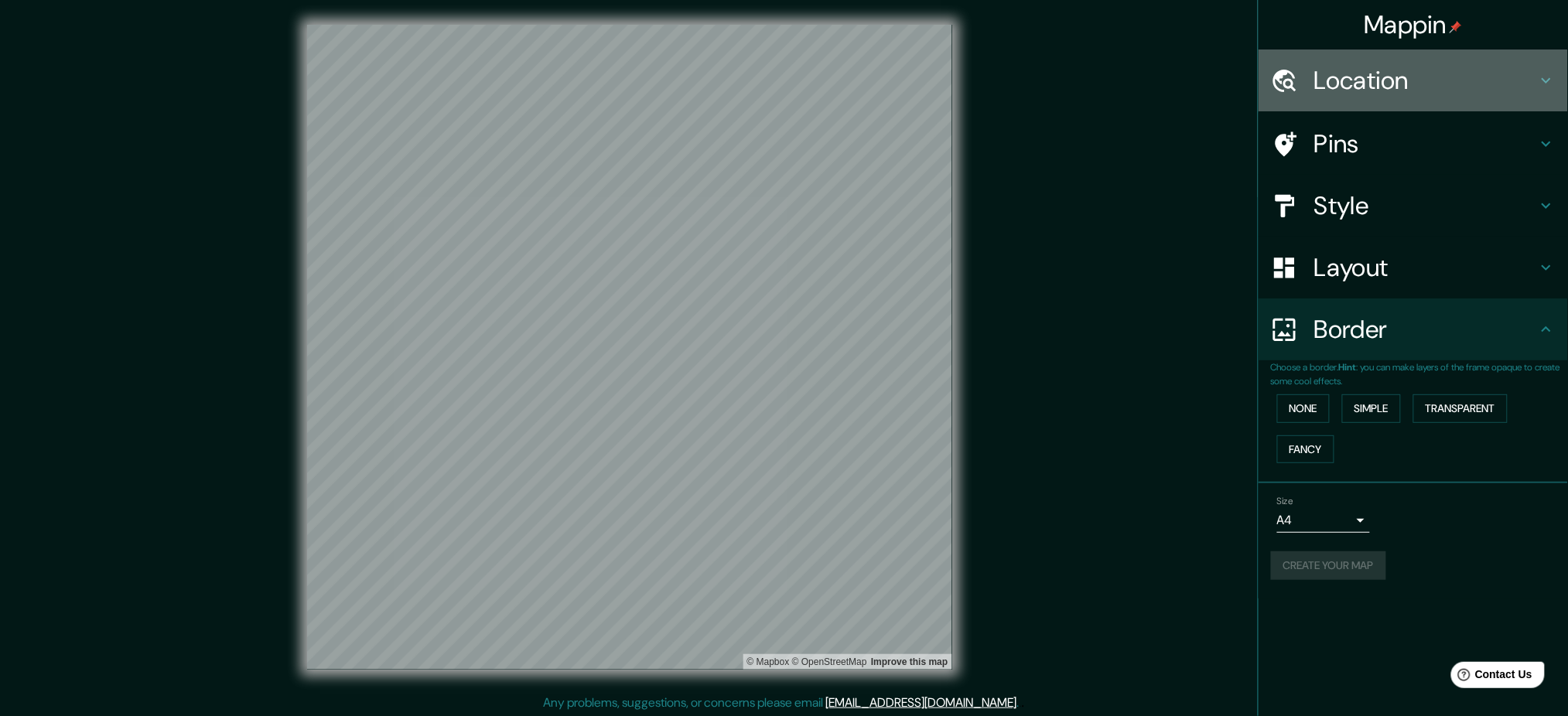
click at [1188, 88] on h4 "Location" at bounding box center [1425, 80] width 223 height 31
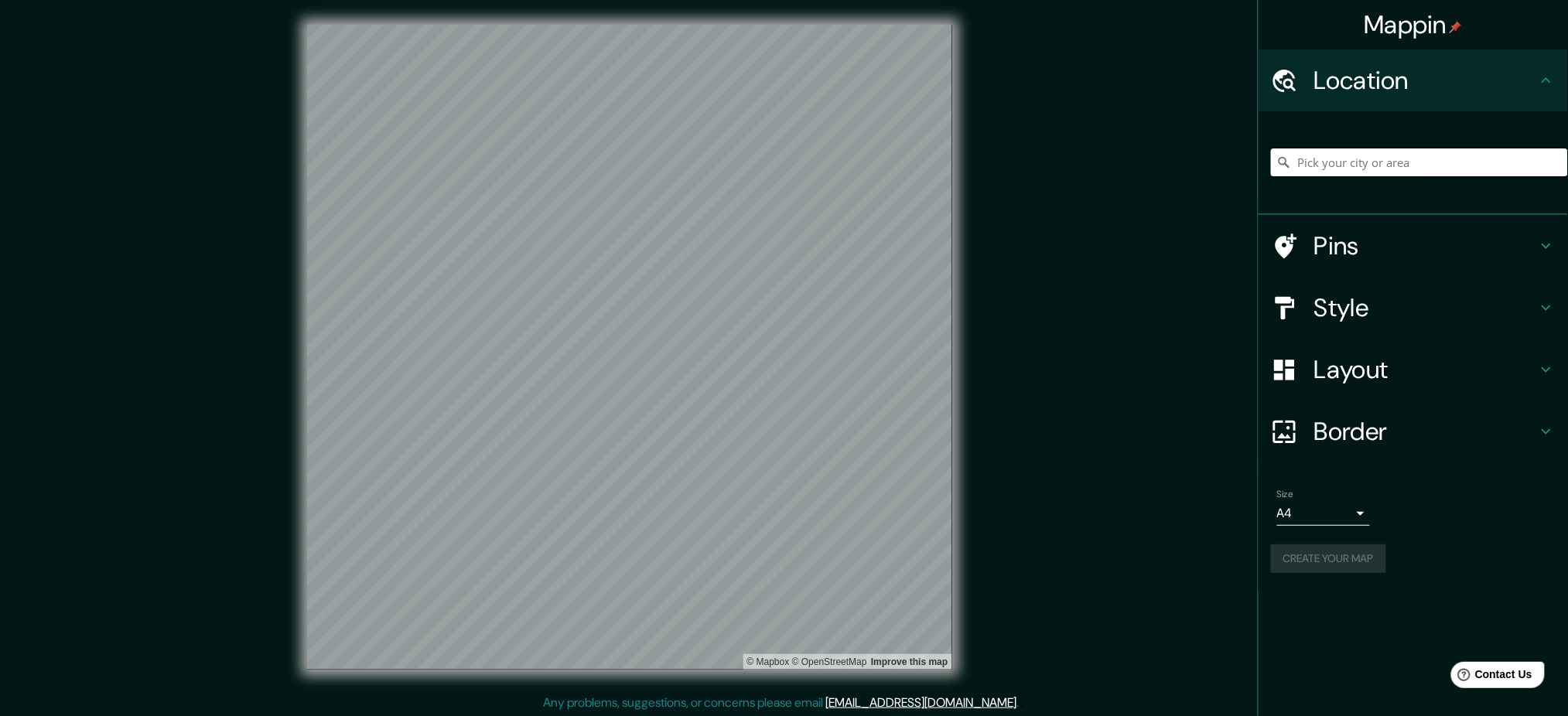
click at [1188, 162] on input "Pick your city or area" at bounding box center [1419, 162] width 297 height 28
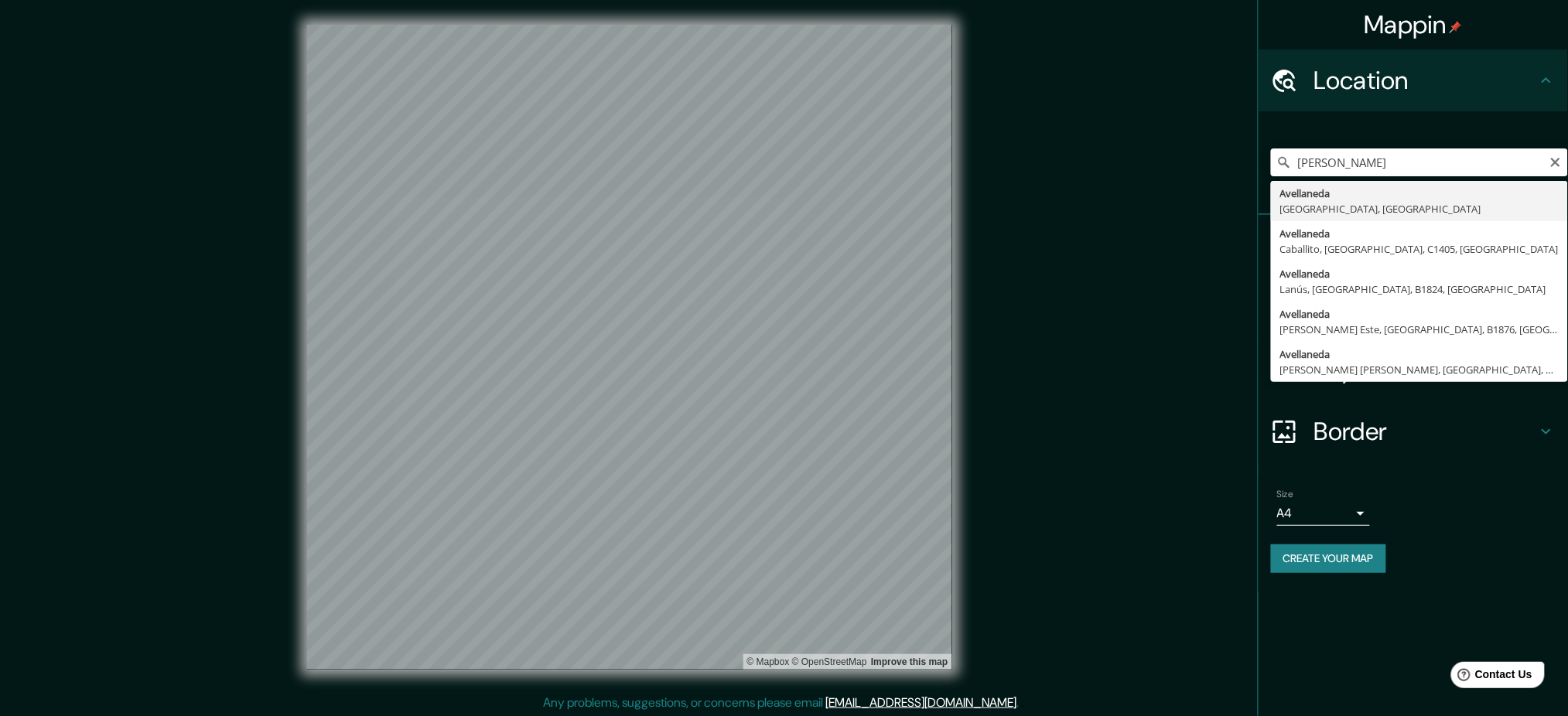
type input "[GEOGRAPHIC_DATA], [GEOGRAPHIC_DATA], [GEOGRAPHIC_DATA]"
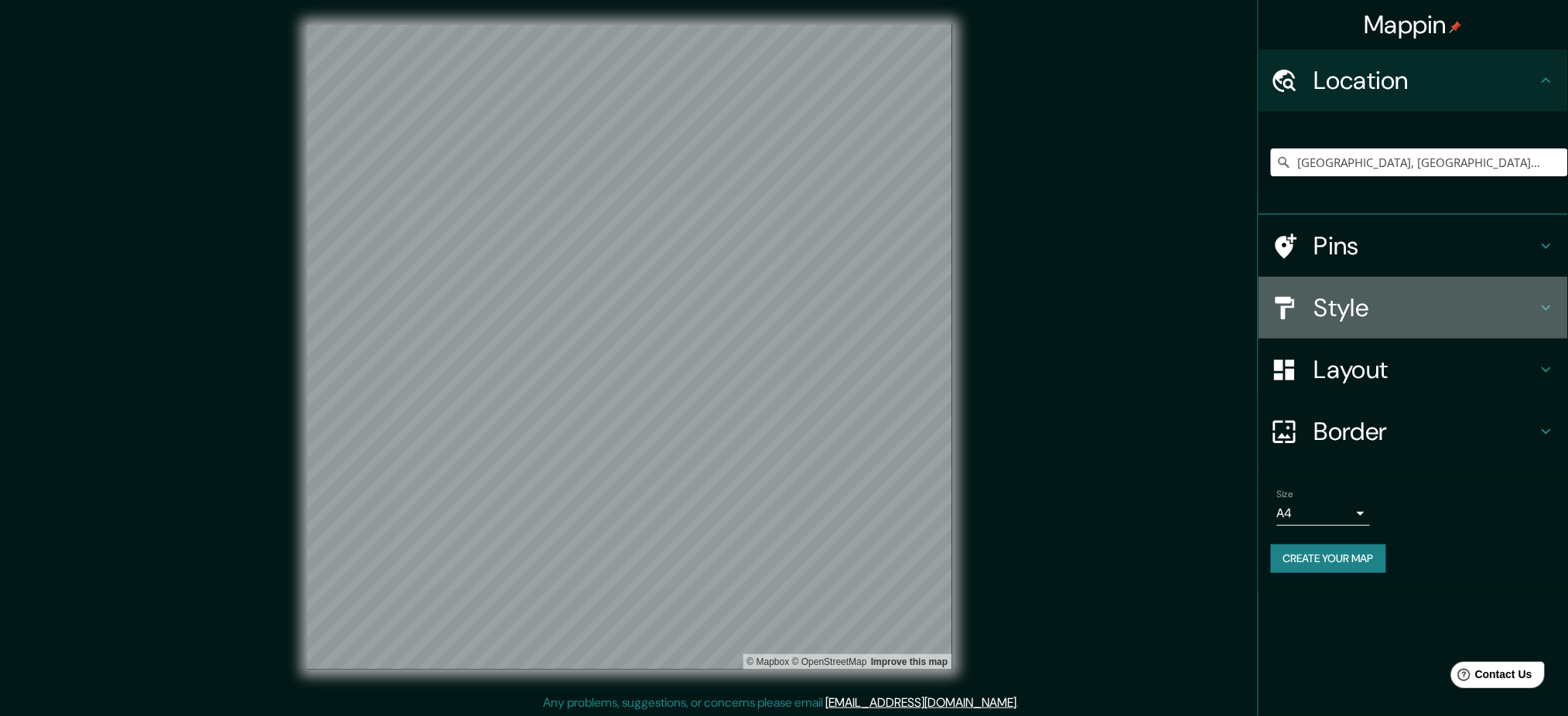
click at [1188, 317] on h4 "Style" at bounding box center [1425, 308] width 223 height 31
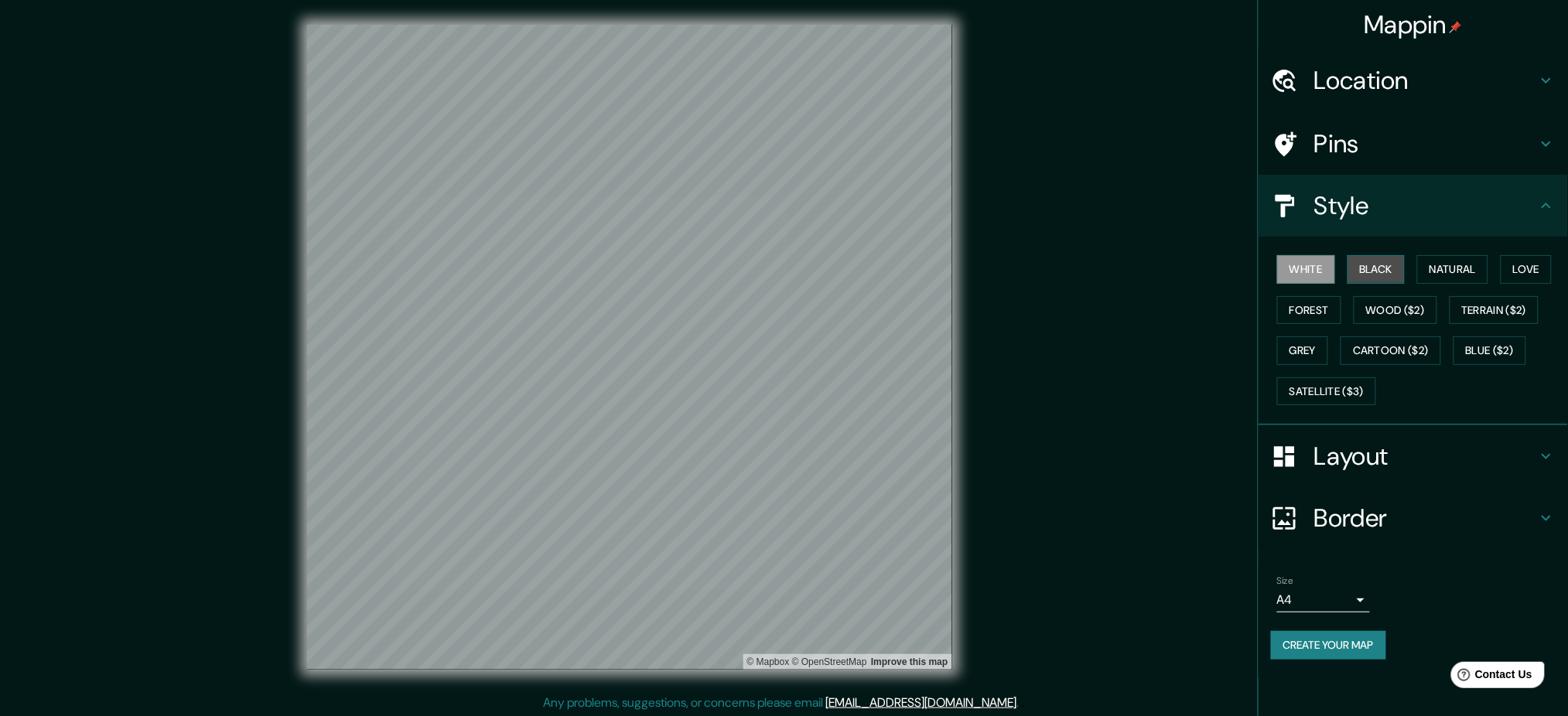
click at [1188, 269] on button "Black" at bounding box center [1377, 269] width 58 height 29
click at [1188, 270] on button "White" at bounding box center [1306, 269] width 58 height 29
click at [1188, 157] on h4 "Pins" at bounding box center [1425, 144] width 223 height 31
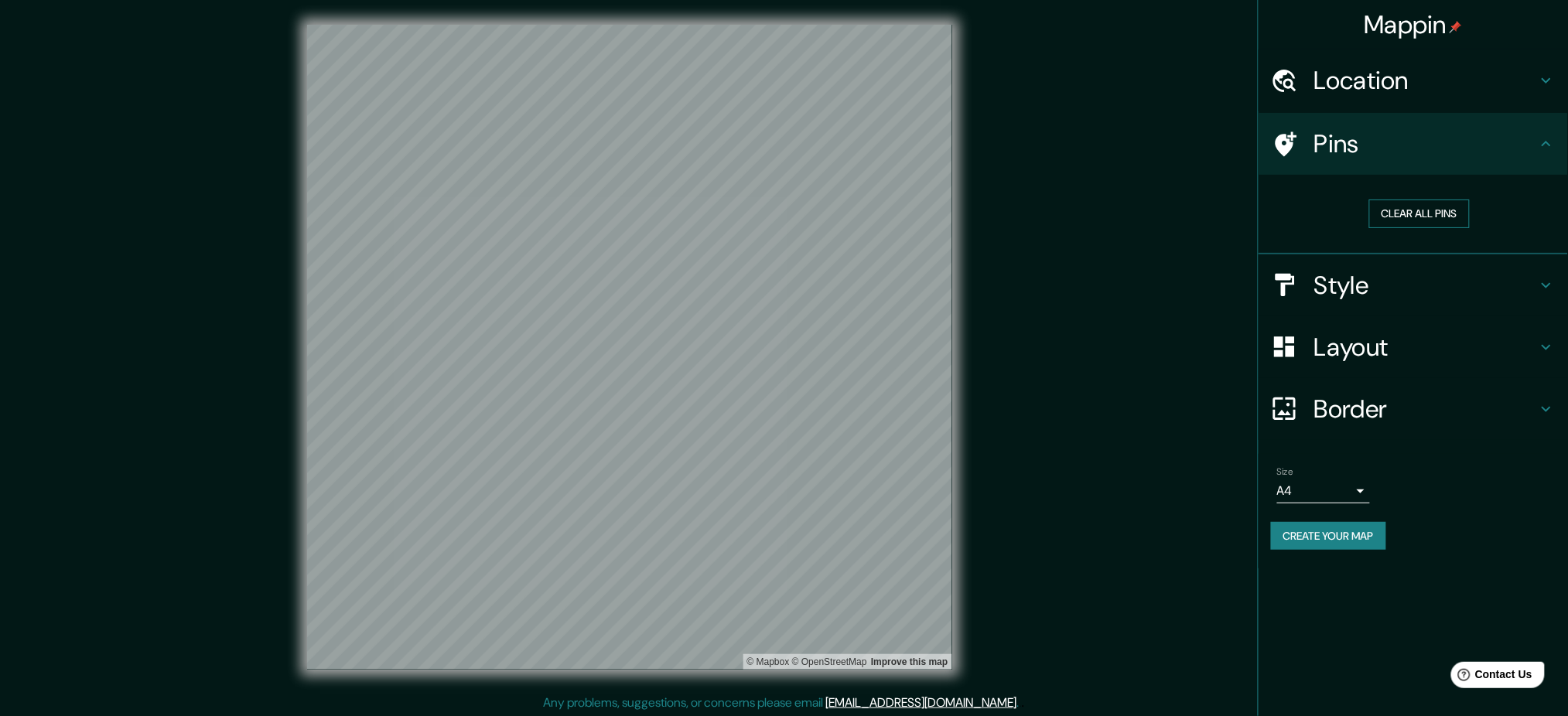
click at [1188, 210] on button "Clear all pins" at bounding box center [1419, 214] width 100 height 29
click at [1188, 206] on button "Clear all pins" at bounding box center [1419, 214] width 100 height 29
click at [1188, 88] on h4 "Location" at bounding box center [1425, 80] width 223 height 31
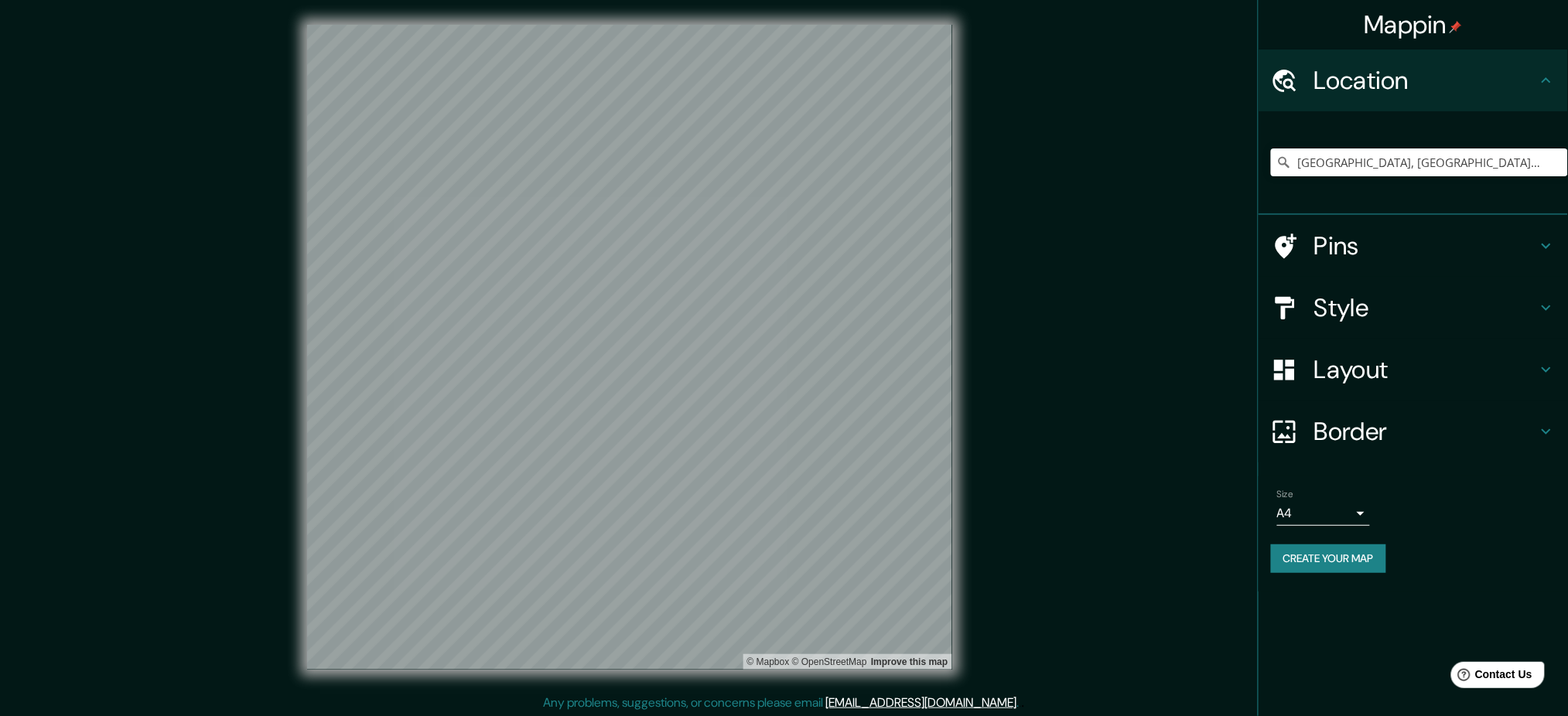
click at [1188, 88] on h4 "Location" at bounding box center [1425, 80] width 223 height 31
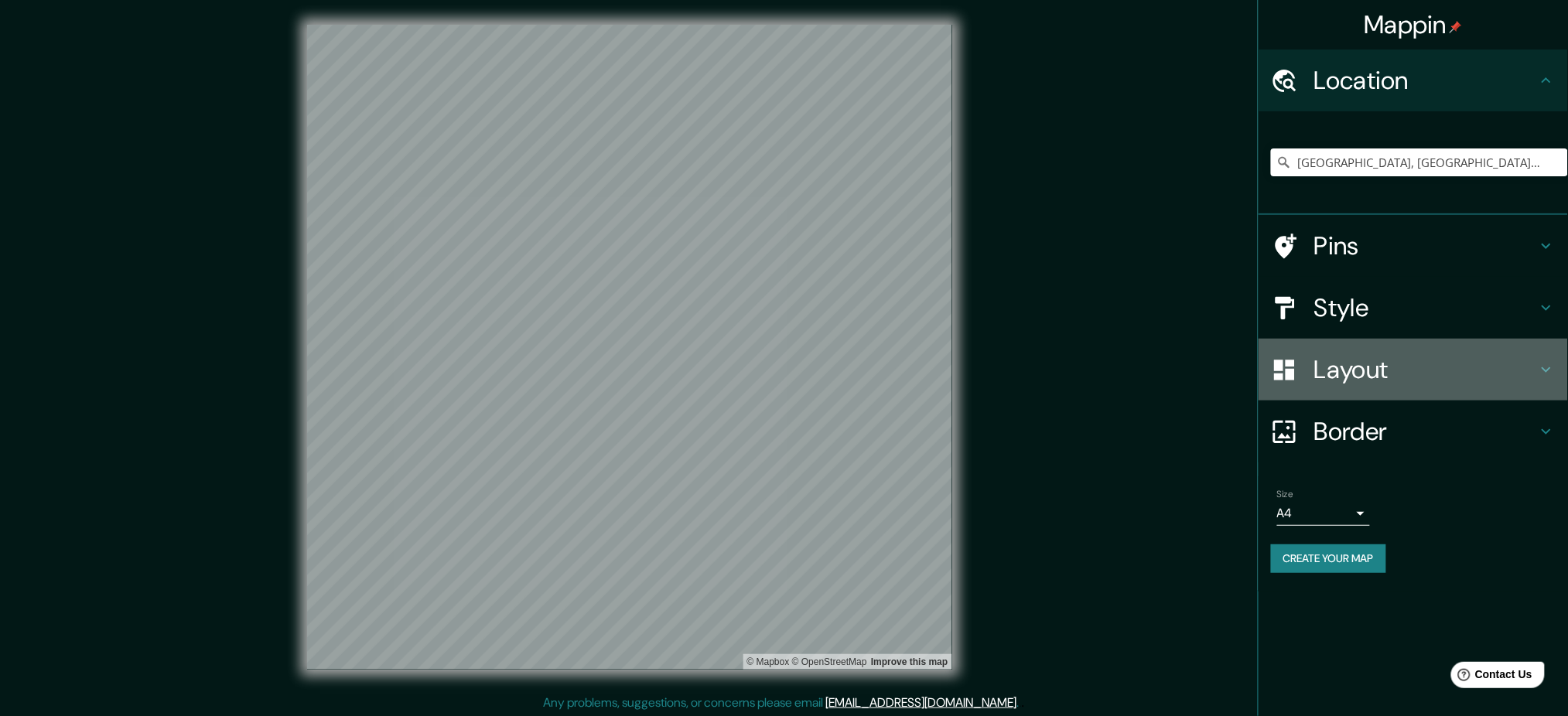
click at [1188, 364] on h4 "Layout" at bounding box center [1425, 370] width 223 height 31
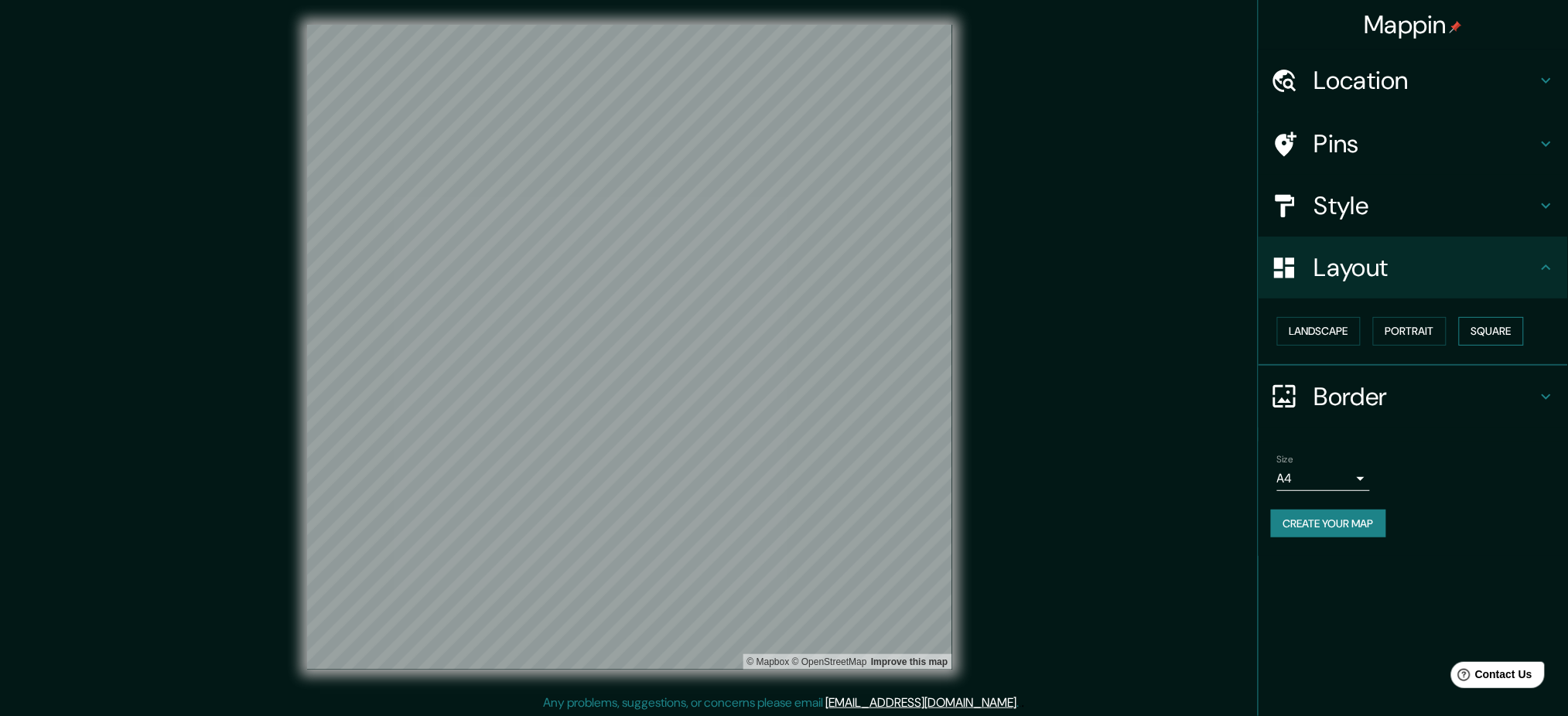
click at [1188, 333] on button "Square" at bounding box center [1491, 332] width 65 height 29
click at [1188, 395] on h4 "Border" at bounding box center [1425, 397] width 223 height 31
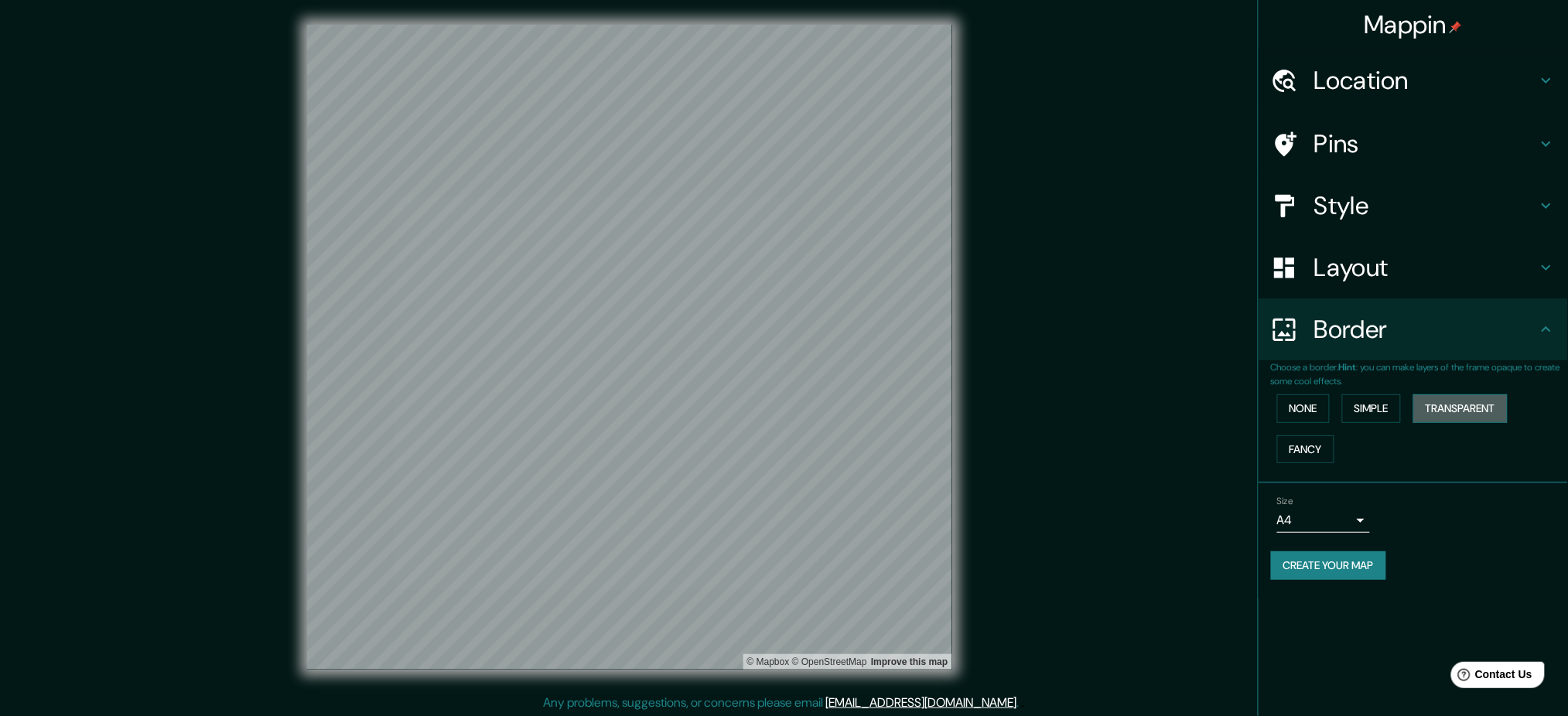
click at [1188, 410] on button "Transparent" at bounding box center [1461, 409] width 95 height 29
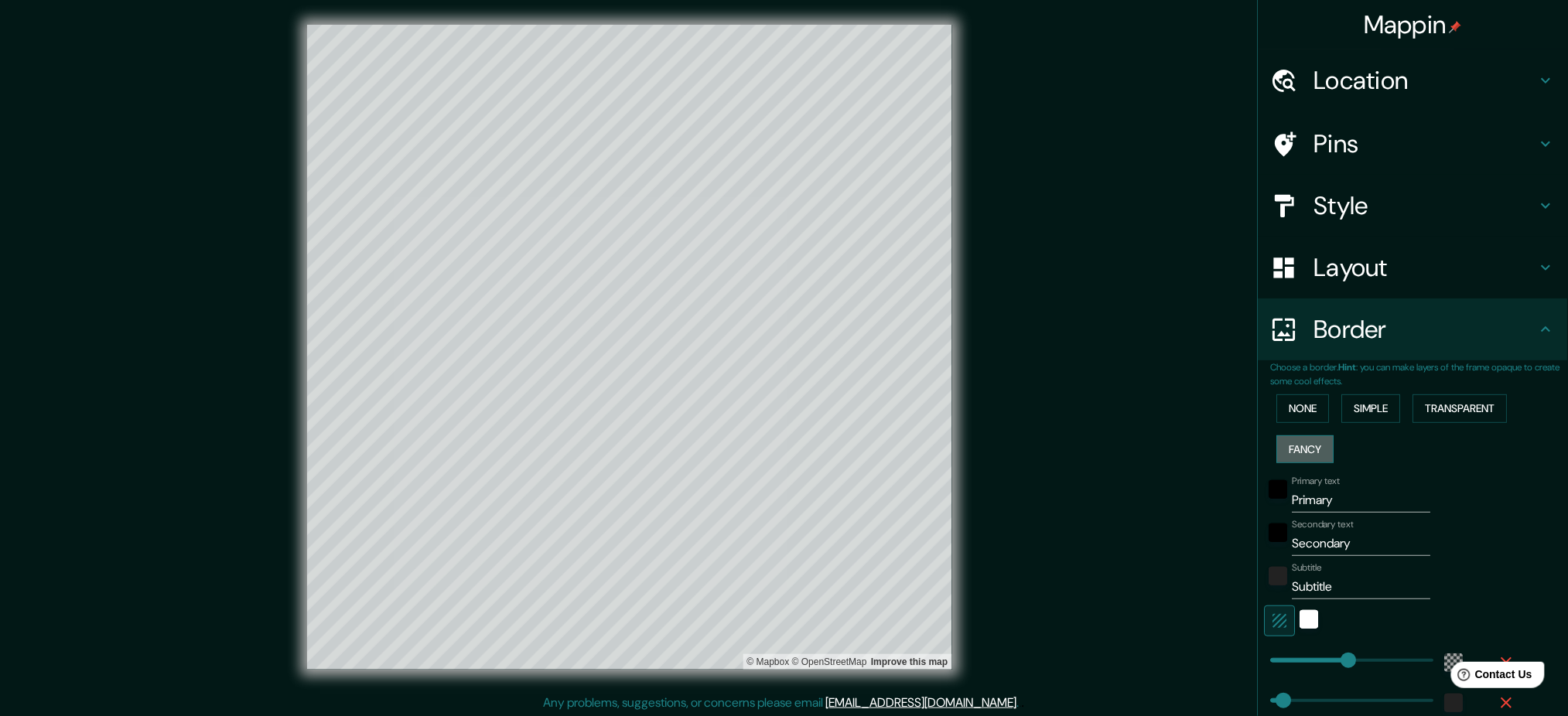
click at [1188, 437] on button "Fancy" at bounding box center [1305, 450] width 57 height 29
click at [1188, 409] on button "Simple" at bounding box center [1371, 409] width 59 height 29
click at [1188, 410] on button "None" at bounding box center [1303, 409] width 52 height 29
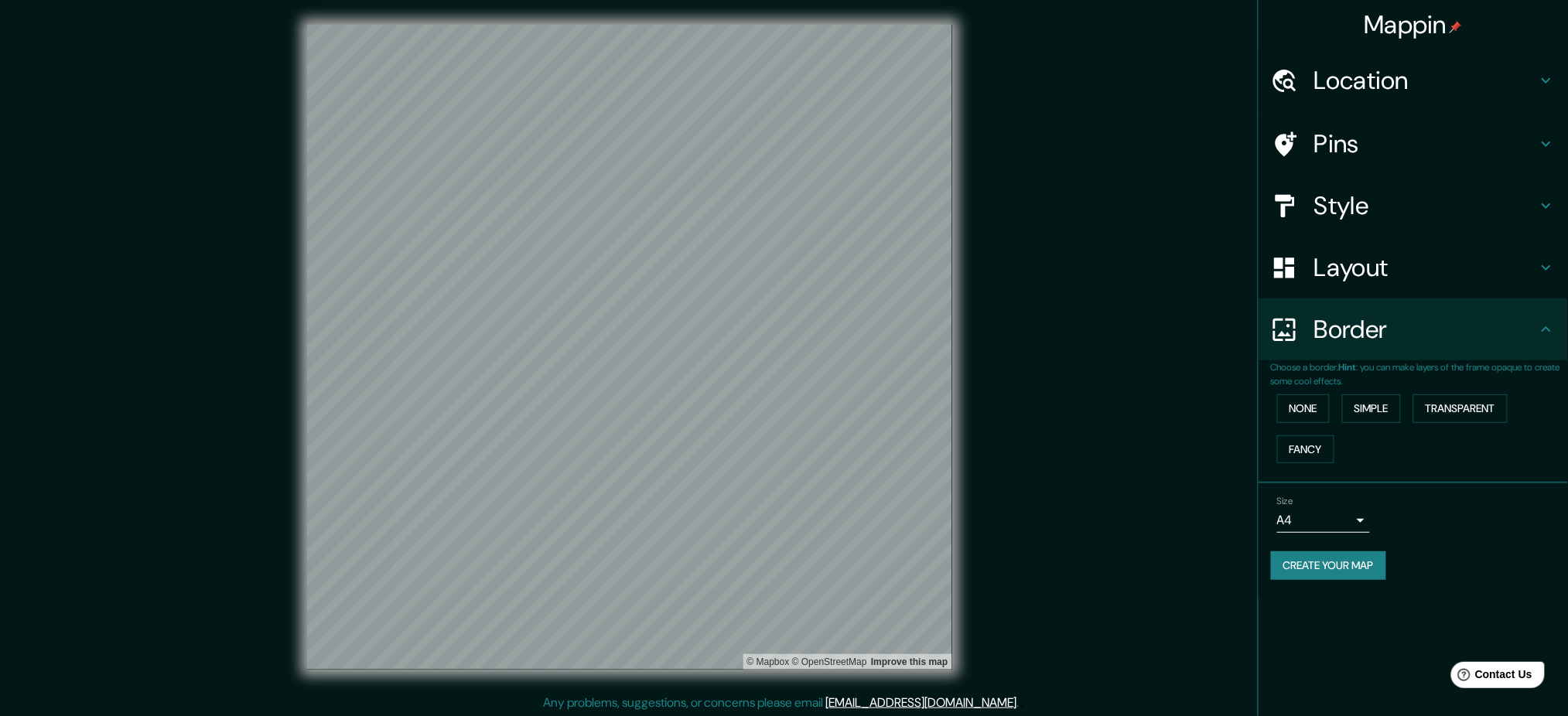
click at [1188, 537] on button "Create your map" at bounding box center [1328, 565] width 115 height 29
click at [893, 537] on link "[EMAIL_ADDRESS][DOMAIN_NAME]" at bounding box center [922, 702] width 191 height 16
click at [1188, 207] on div "Mappin Location [GEOGRAPHIC_DATA], [GEOGRAPHIC_DATA], [GEOGRAPHIC_DATA] Pins St…" at bounding box center [784, 359] width 1568 height 718
click at [1188, 24] on h4 "Mappin" at bounding box center [1414, 25] width 98 height 31
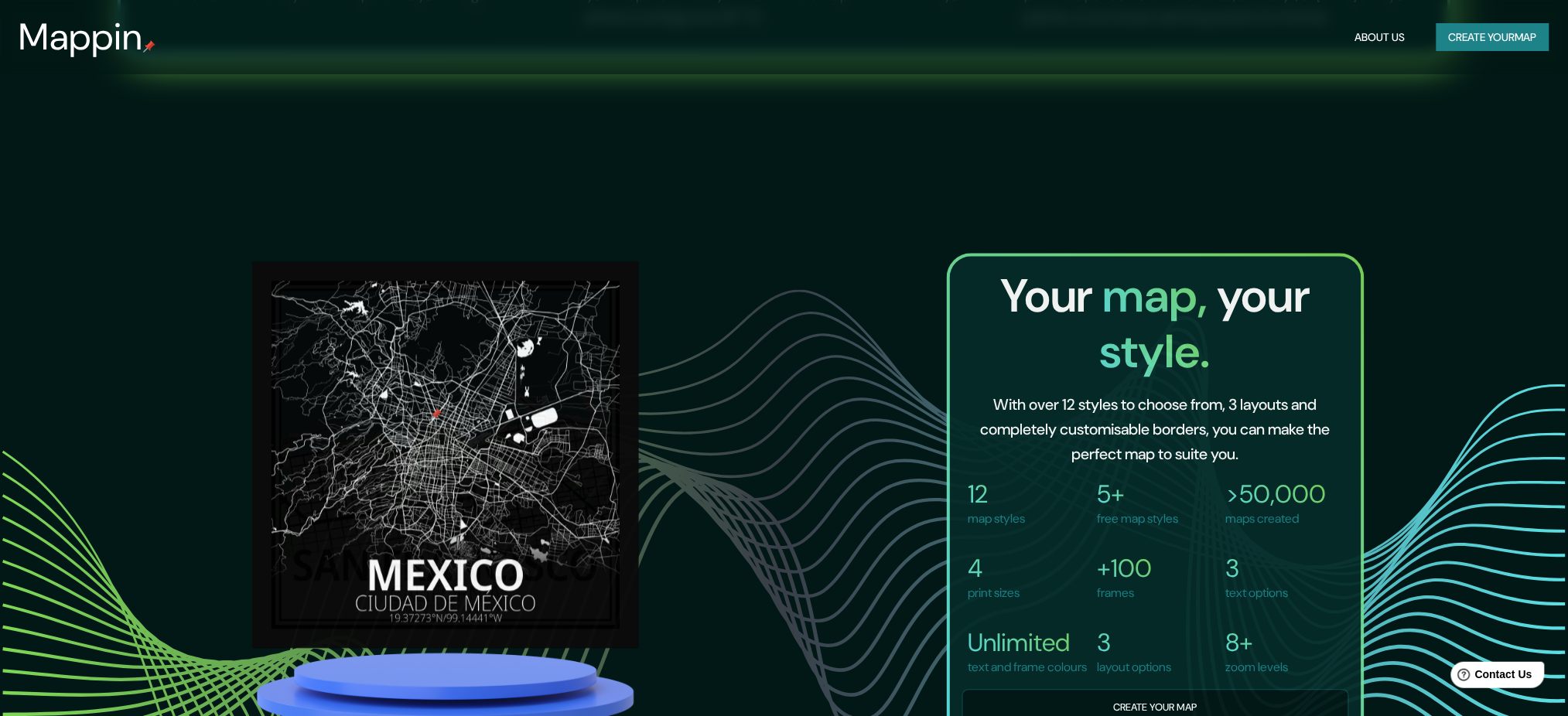
scroll to position [1443, 0]
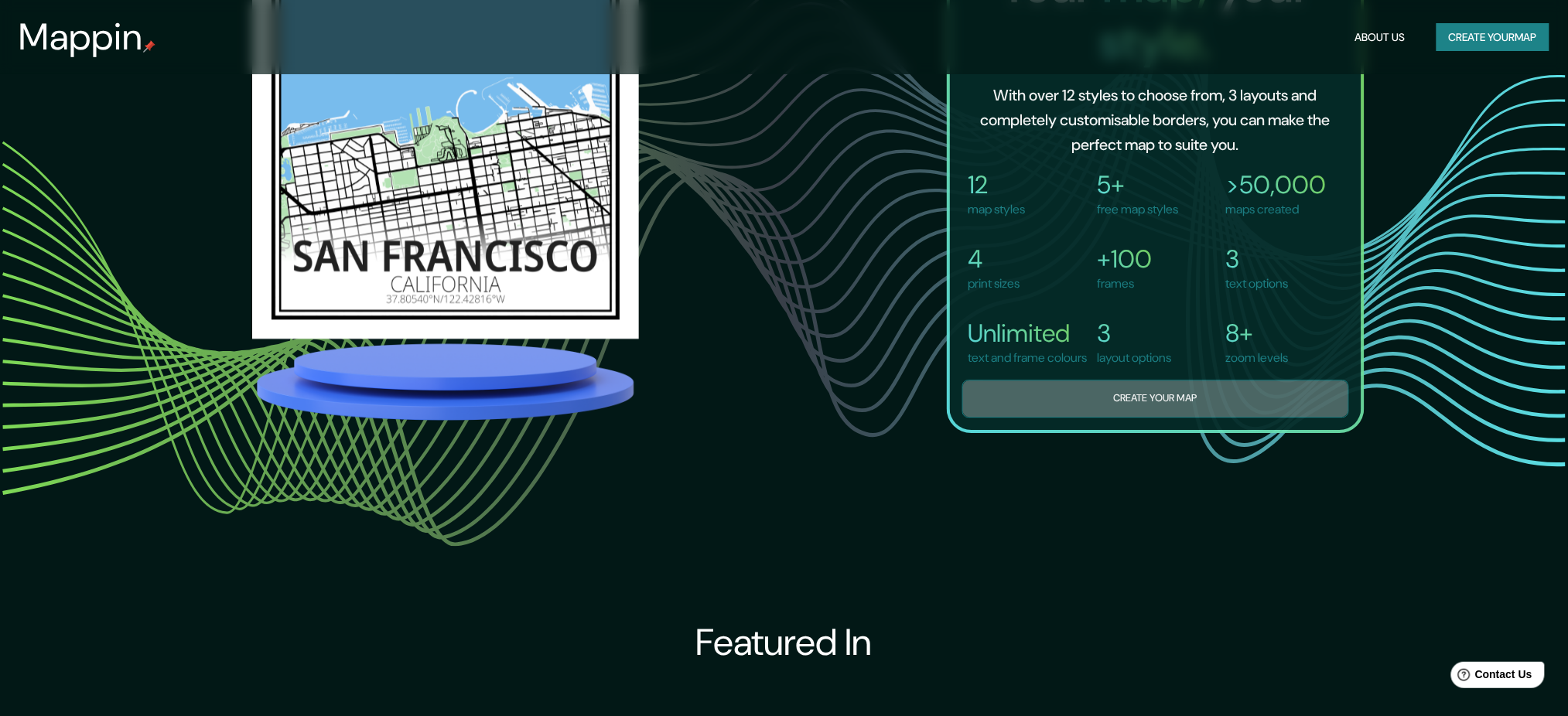
click at [1132, 418] on button "Create your map" at bounding box center [1156, 398] width 387 height 38
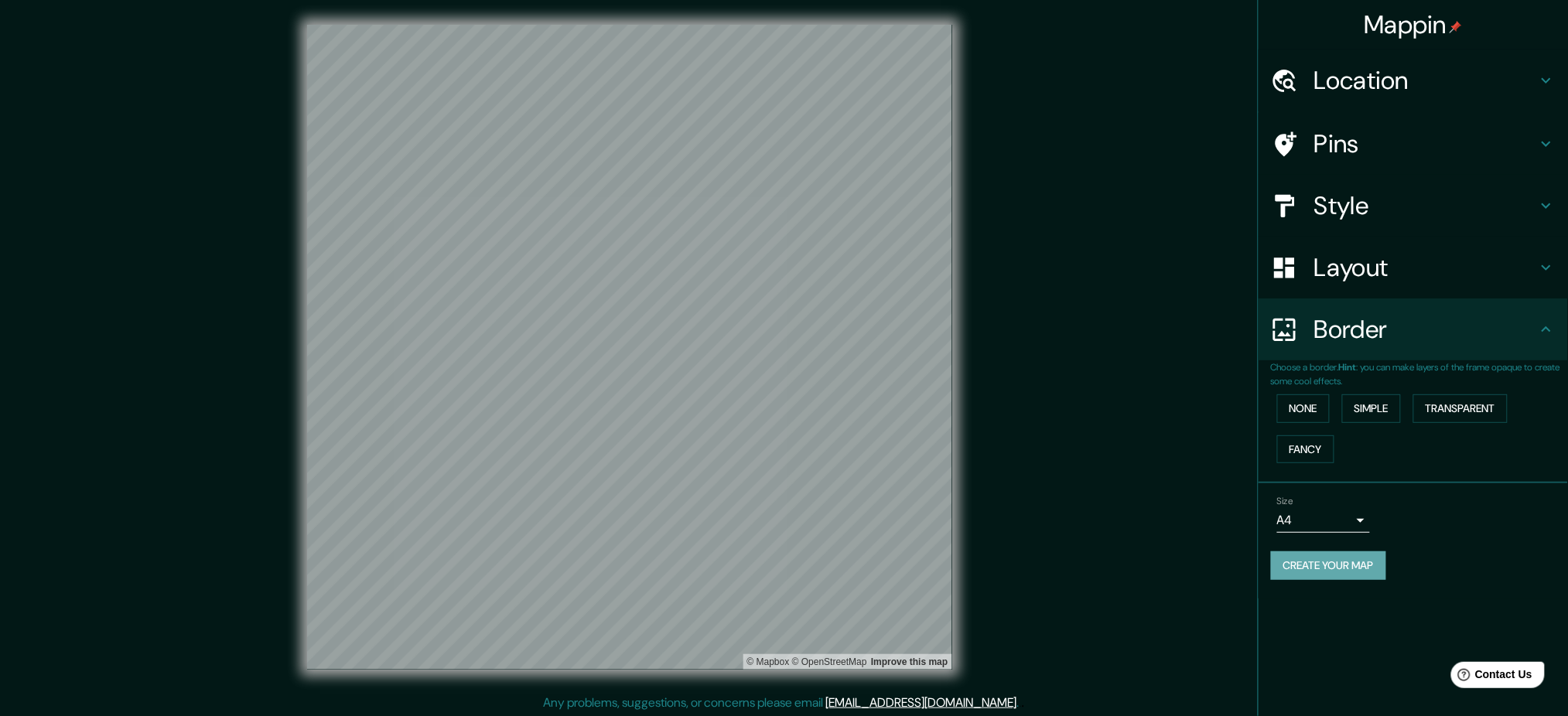
click at [1188, 537] on button "Create your map" at bounding box center [1328, 565] width 115 height 29
click at [1188, 537] on div "Create your map" at bounding box center [1413, 565] width 285 height 29
click at [1188, 537] on button "Create your map" at bounding box center [1328, 565] width 115 height 29
click at [1052, 80] on div "Mappin Location Pins Style Layout Border Choose a border. Hint : you can make l…" at bounding box center [784, 359] width 1568 height 718
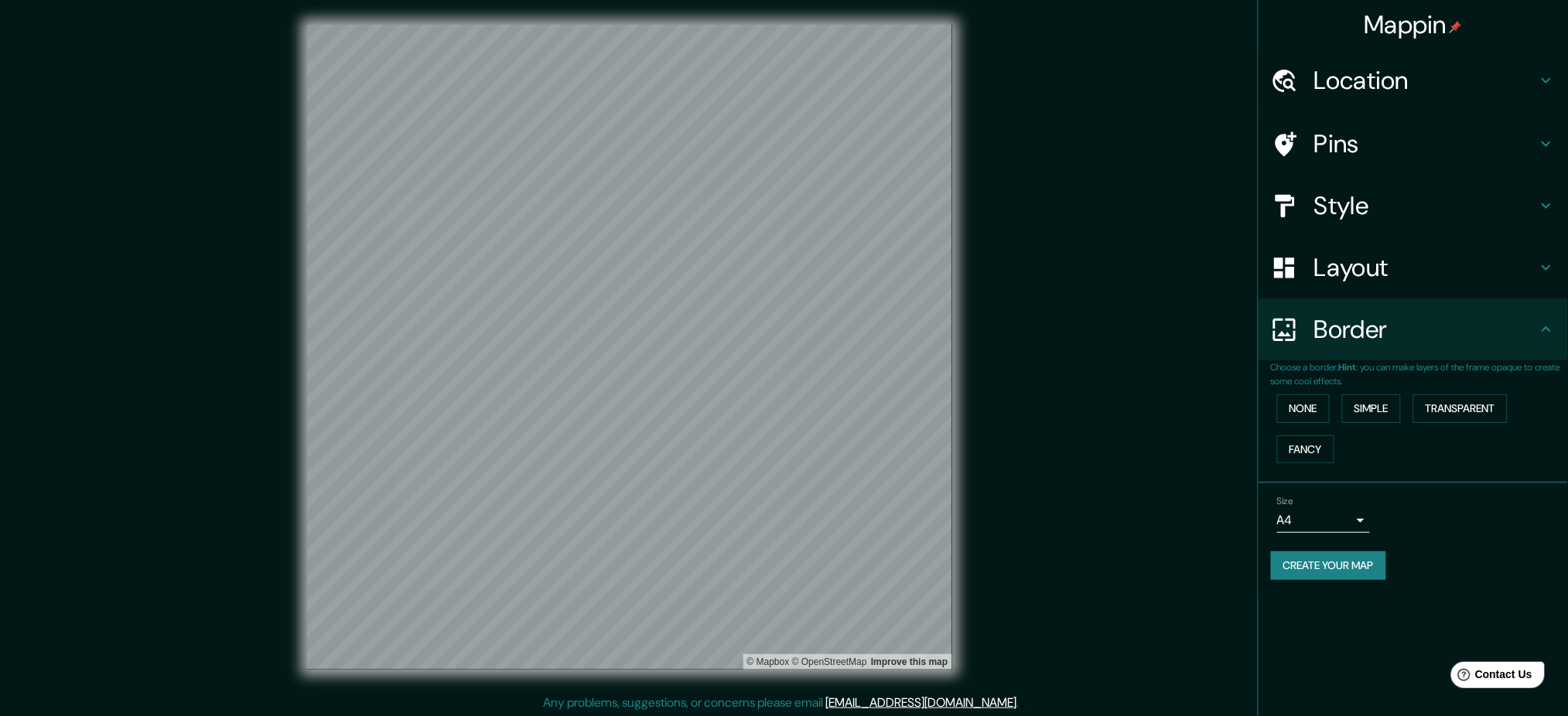
scroll to position [2, 0]
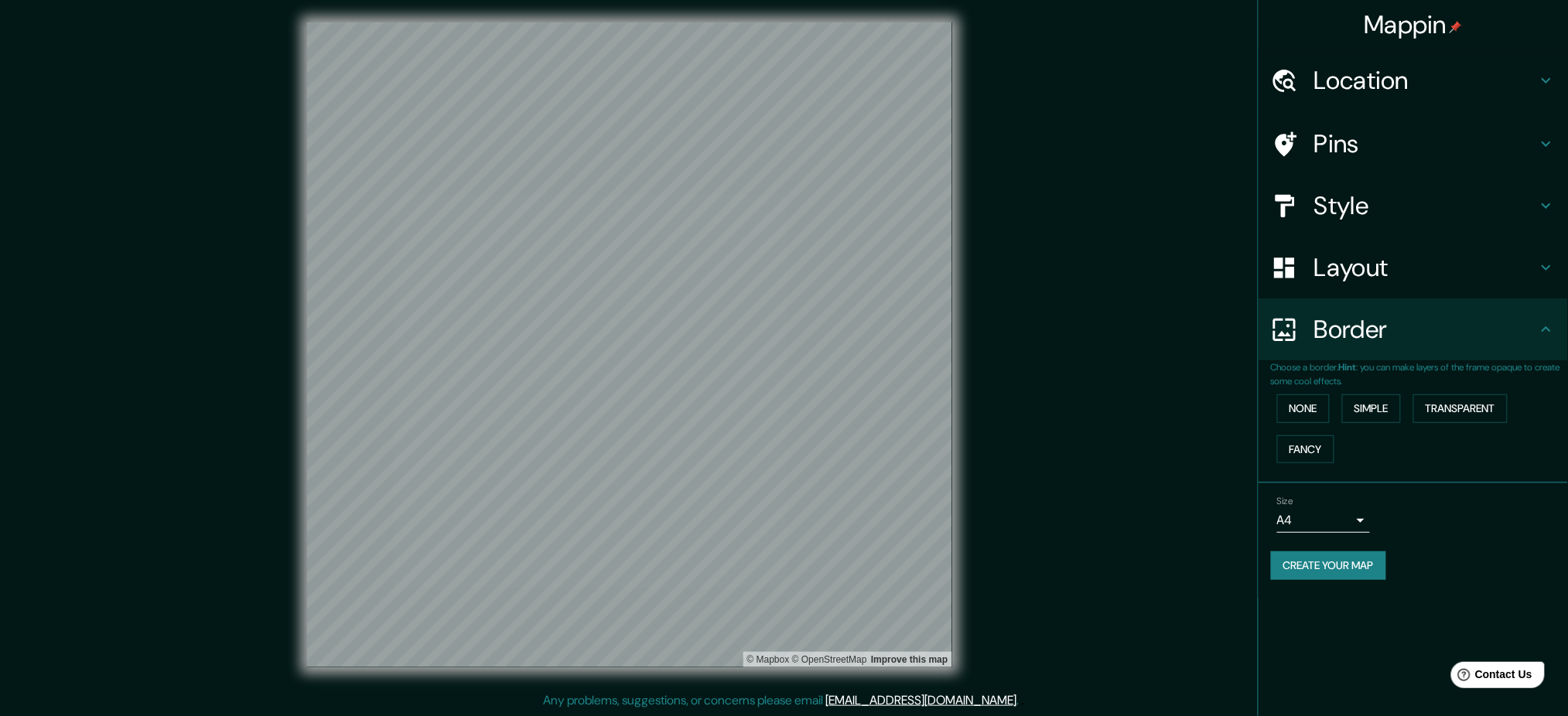
drag, startPoint x: 1368, startPoint y: 576, endPoint x: 1386, endPoint y: 580, distance: 18.4
click at [1188, 537] on div "Size A4 single Create your map" at bounding box center [1413, 540] width 285 height 103
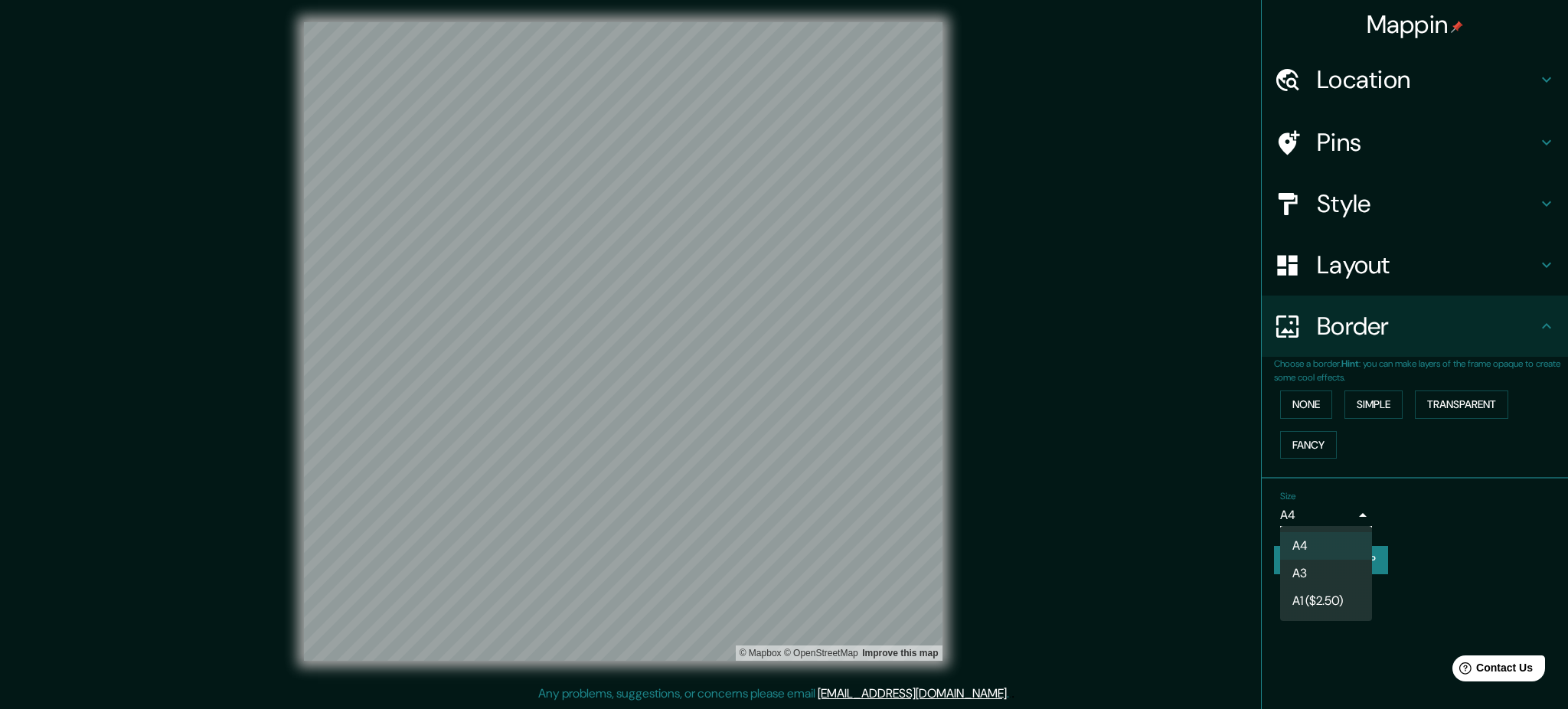
click at [1175, 521] on body "Mappin Location Pins Style Layout Border Choose a border. Hint : you can make l…" at bounding box center [784, 353] width 1568 height 709
click at [1175, 531] on div at bounding box center [784, 354] width 1568 height 709
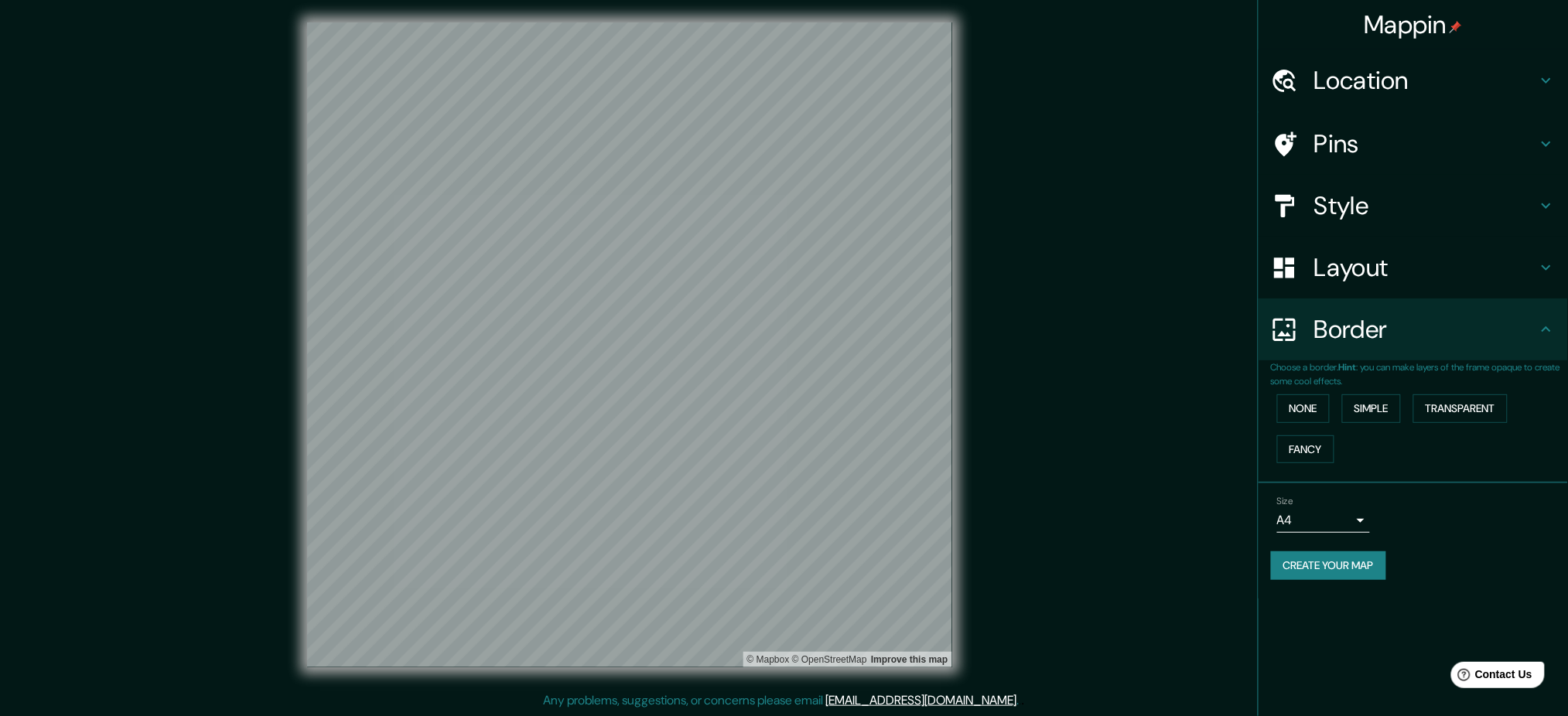
click at [1188, 537] on div "Create your map" at bounding box center [1413, 565] width 285 height 29
drag, startPoint x: 1562, startPoint y: 640, endPoint x: 1561, endPoint y: 612, distance: 28.0
click at [1188, 537] on div "Mappin Location Pins Style Layout Border Choose a border. Hint : you can make l…" at bounding box center [1413, 358] width 310 height 716
click at [1188, 537] on span "Contact Us" at bounding box center [1503, 674] width 60 height 14
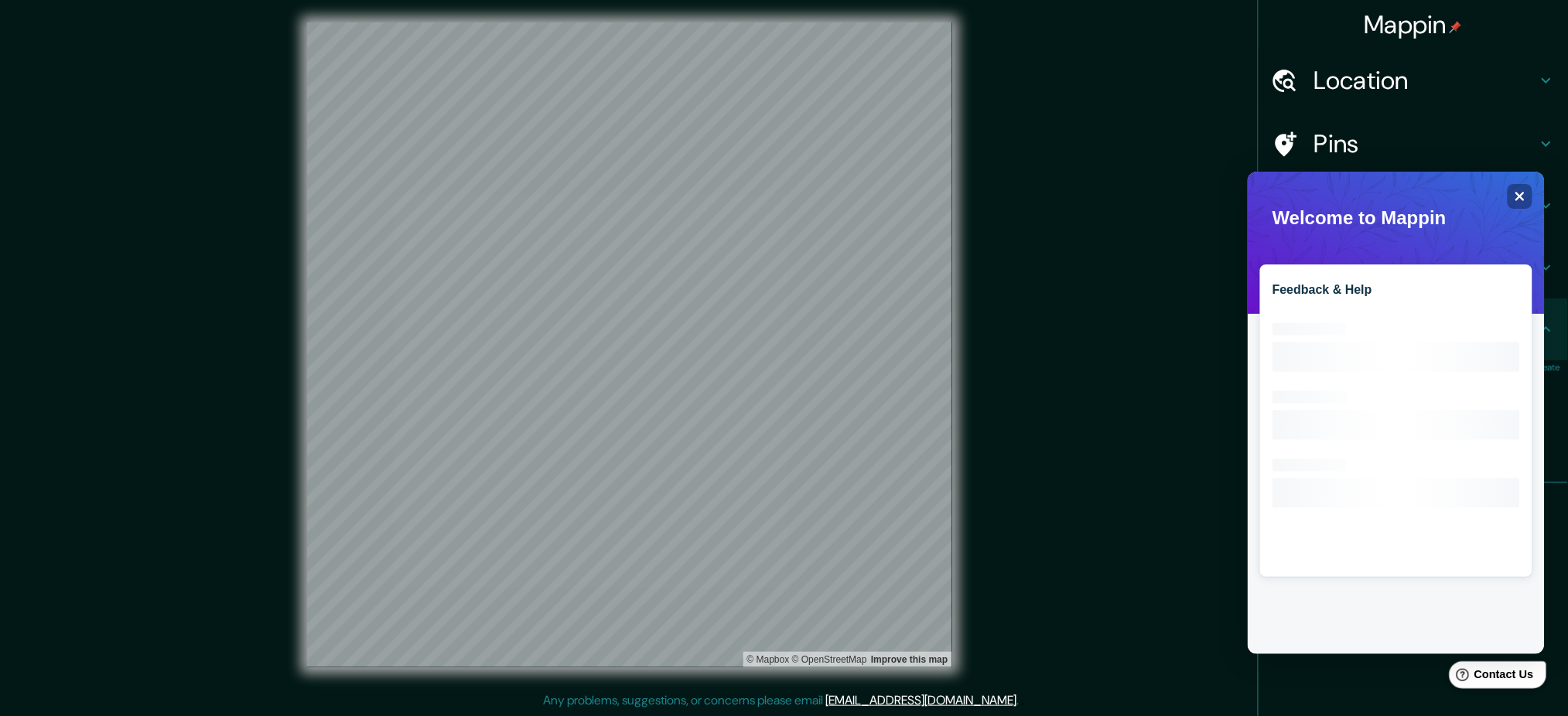
scroll to position [0, 0]
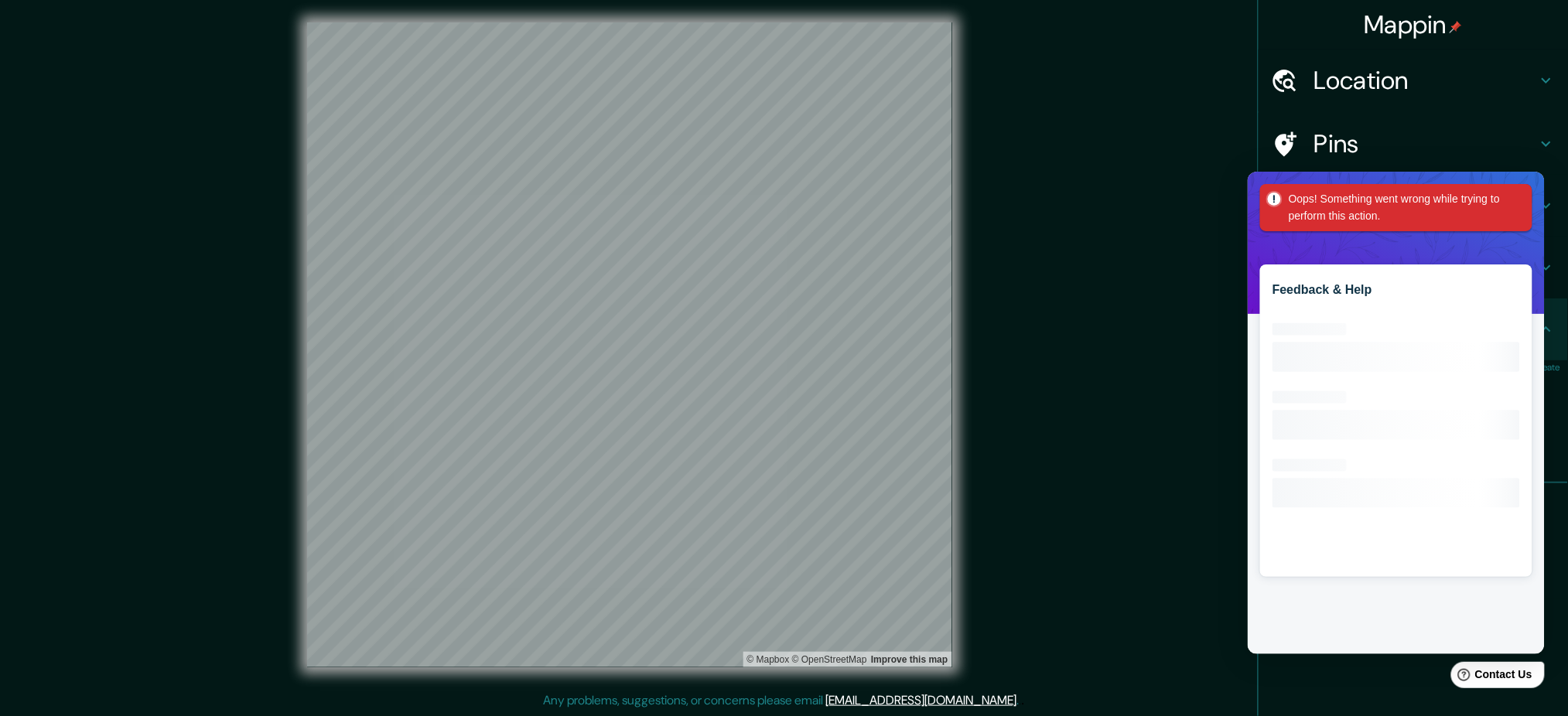
click at [1188, 207] on div "Oops! Something went wrong while trying to perform this action." at bounding box center [1395, 207] width 272 height 47
click at [1188, 238] on div "Mappin Location Pins Style Layout Border Choose a border. Hint : you can make l…" at bounding box center [784, 357] width 1568 height 718
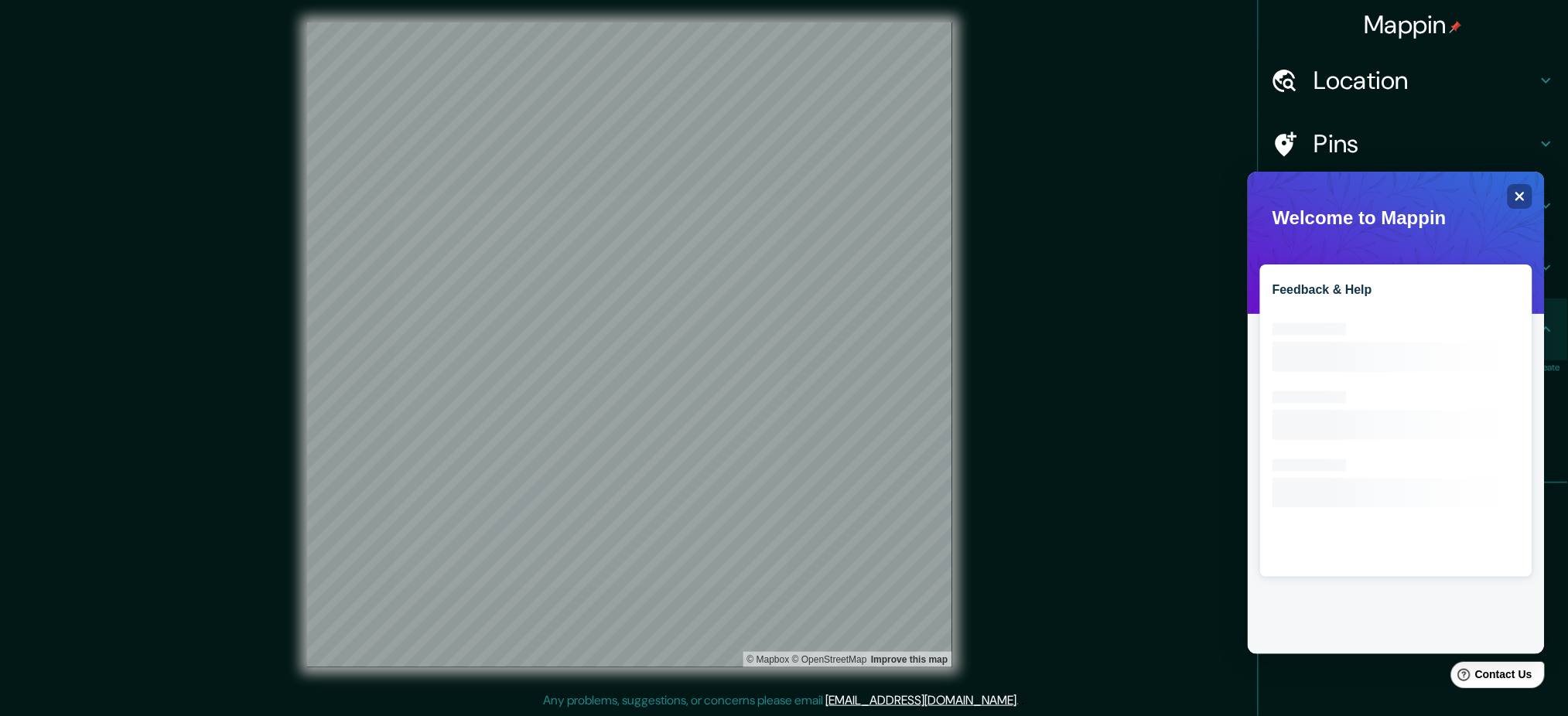
click at [1188, 18] on h4 "Mappin" at bounding box center [1414, 25] width 98 height 31
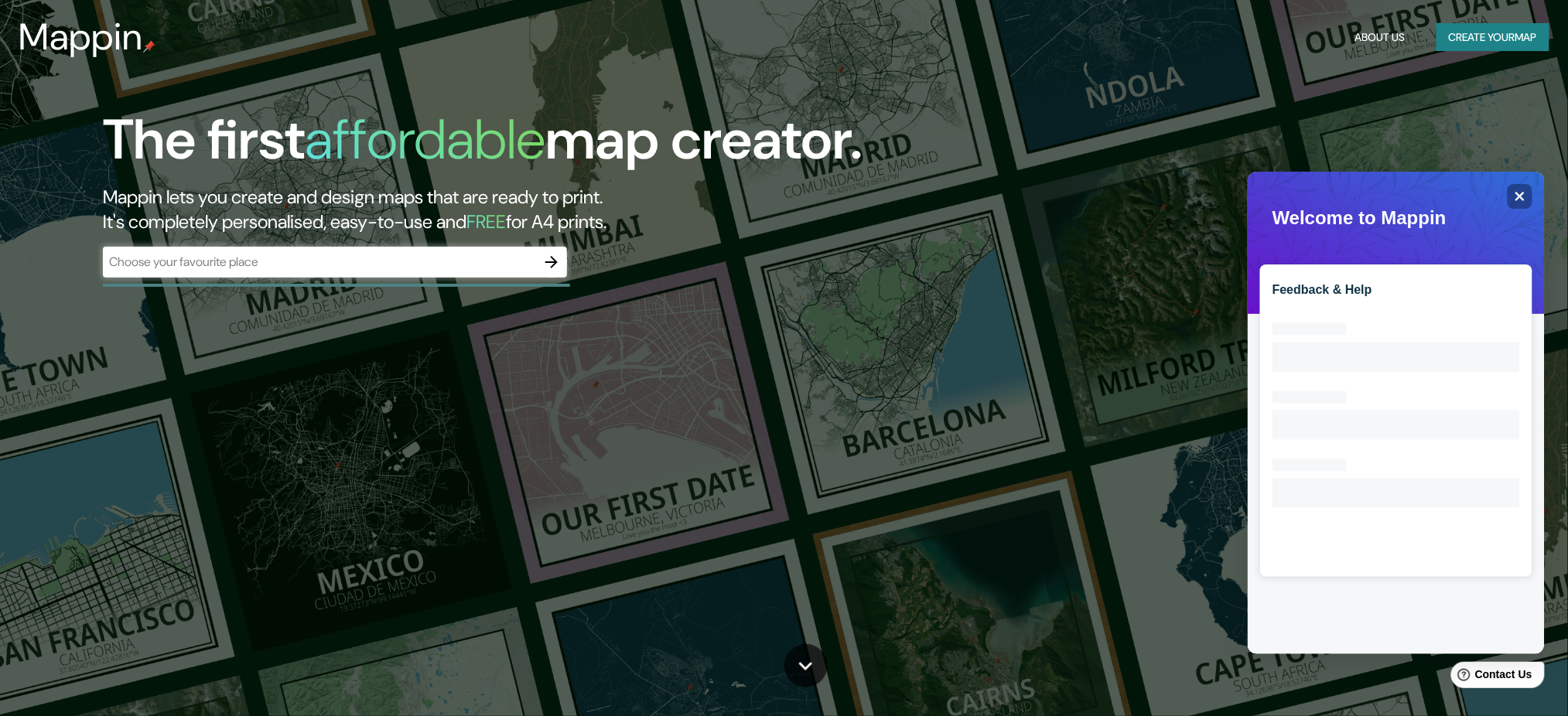
click at [506, 219] on h5 "FREE" at bounding box center [486, 221] width 40 height 24
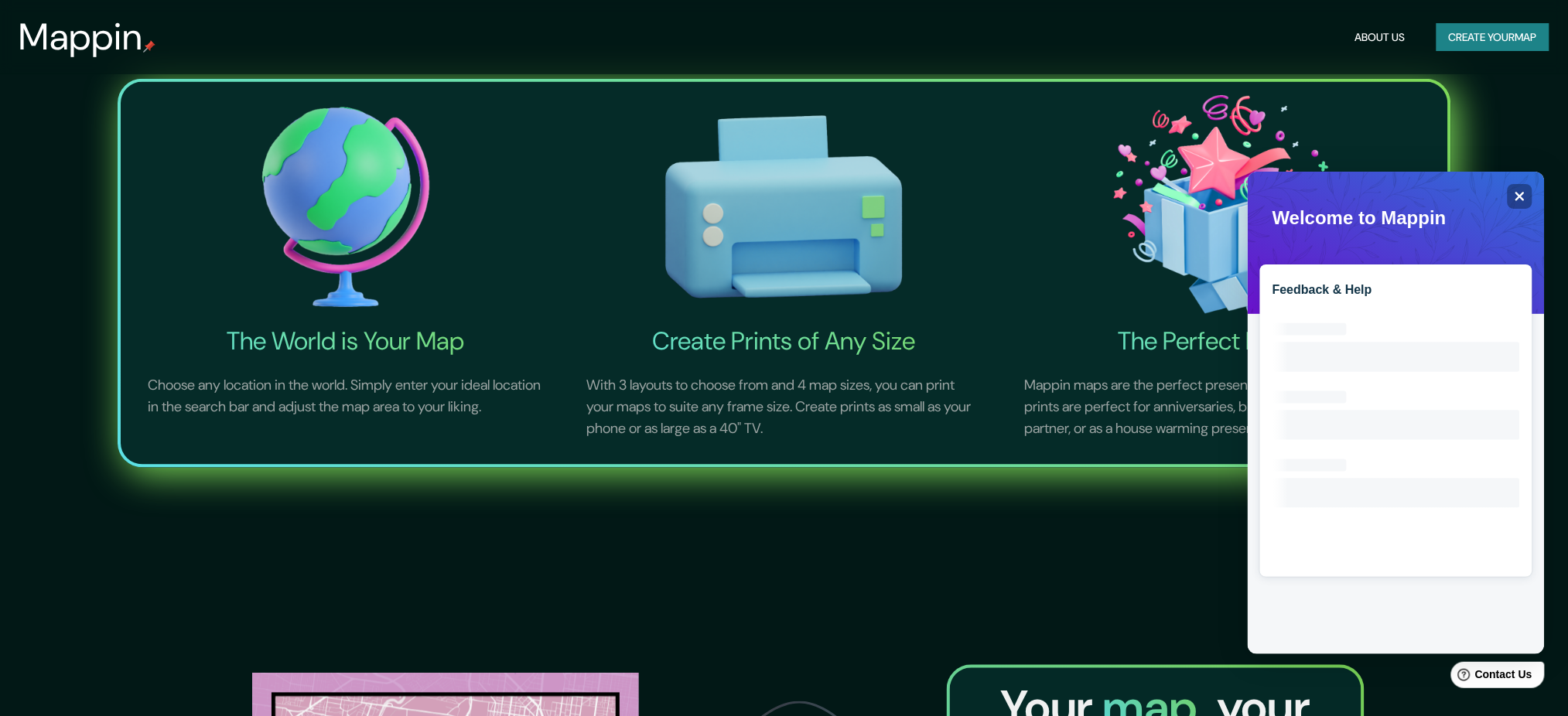
scroll to position [1134, 0]
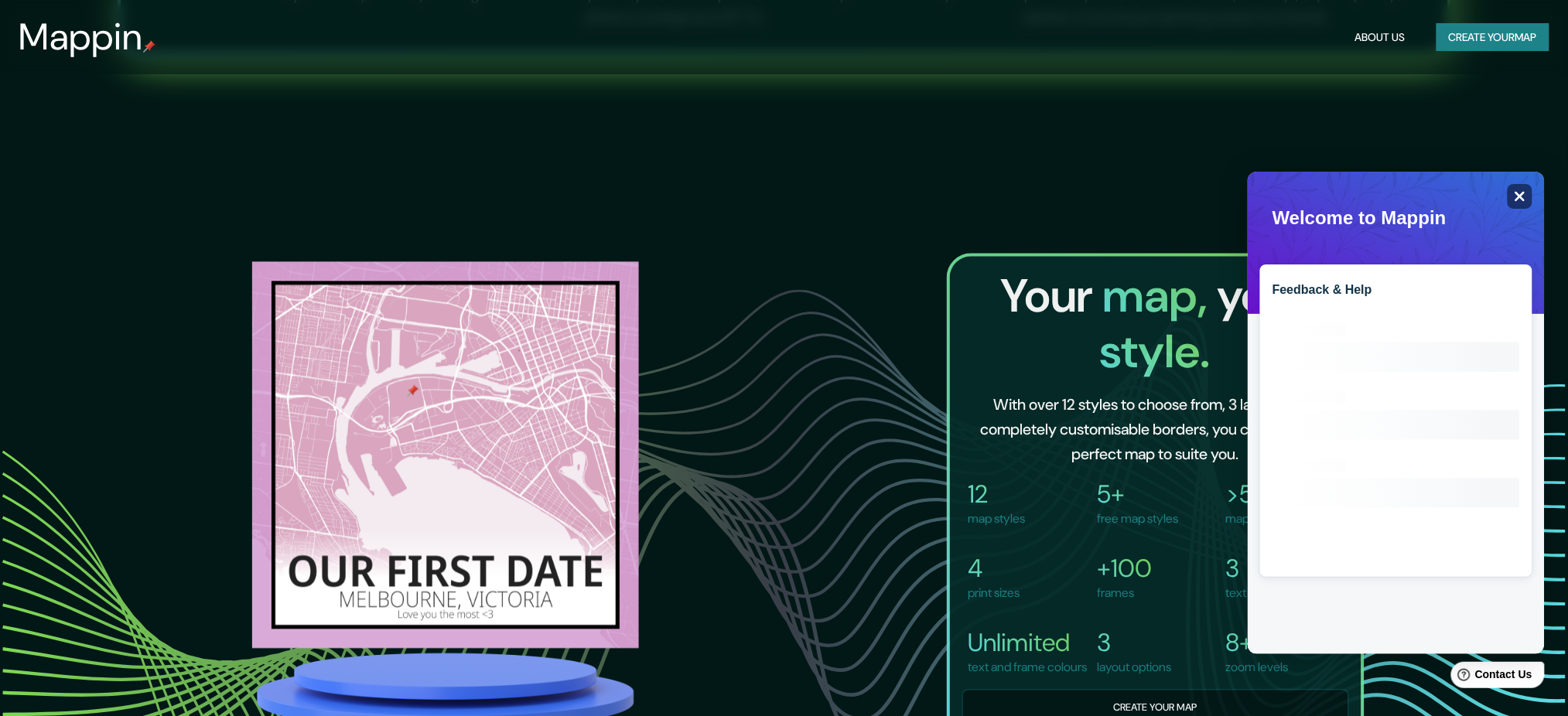
click at [1188, 197] on icon "Close" at bounding box center [1520, 196] width 10 height 10
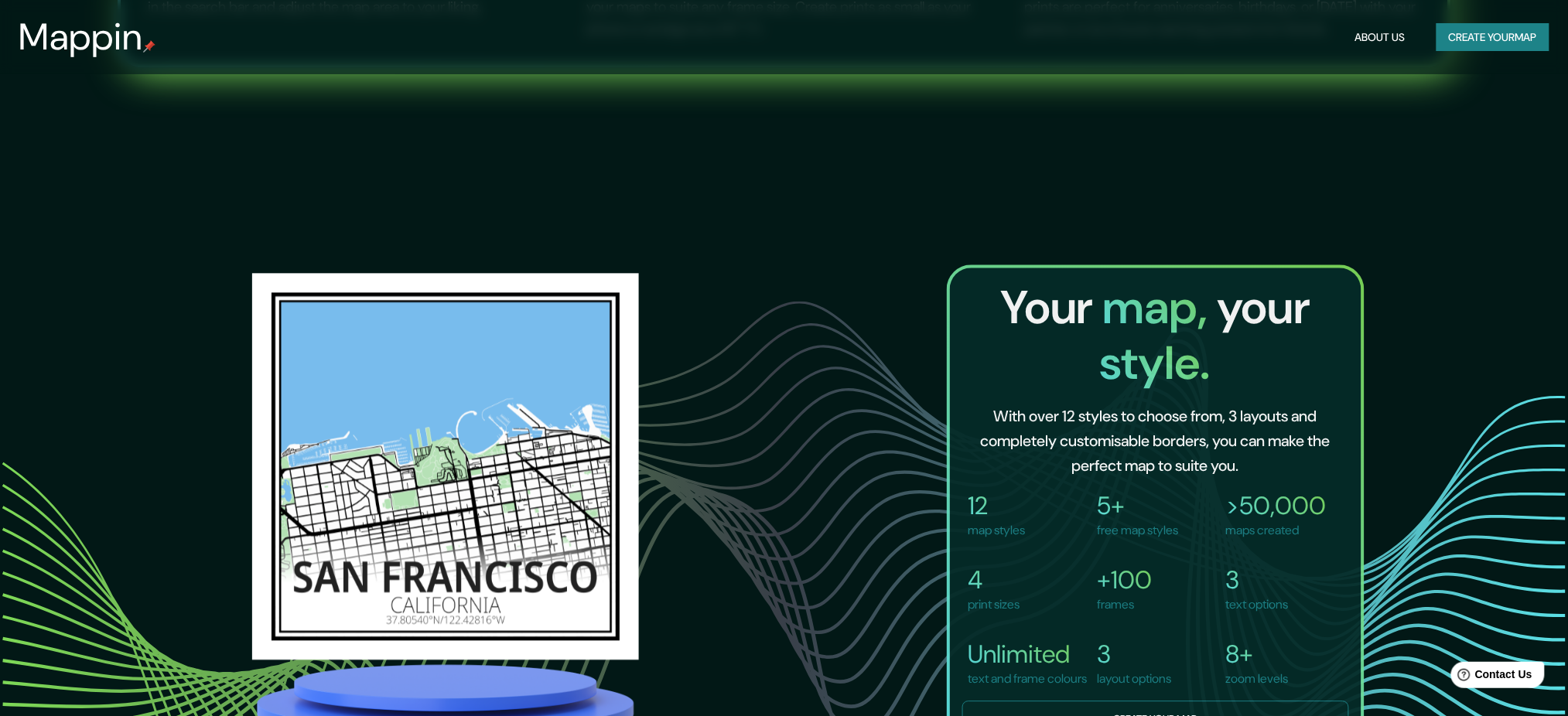
scroll to position [1329, 0]
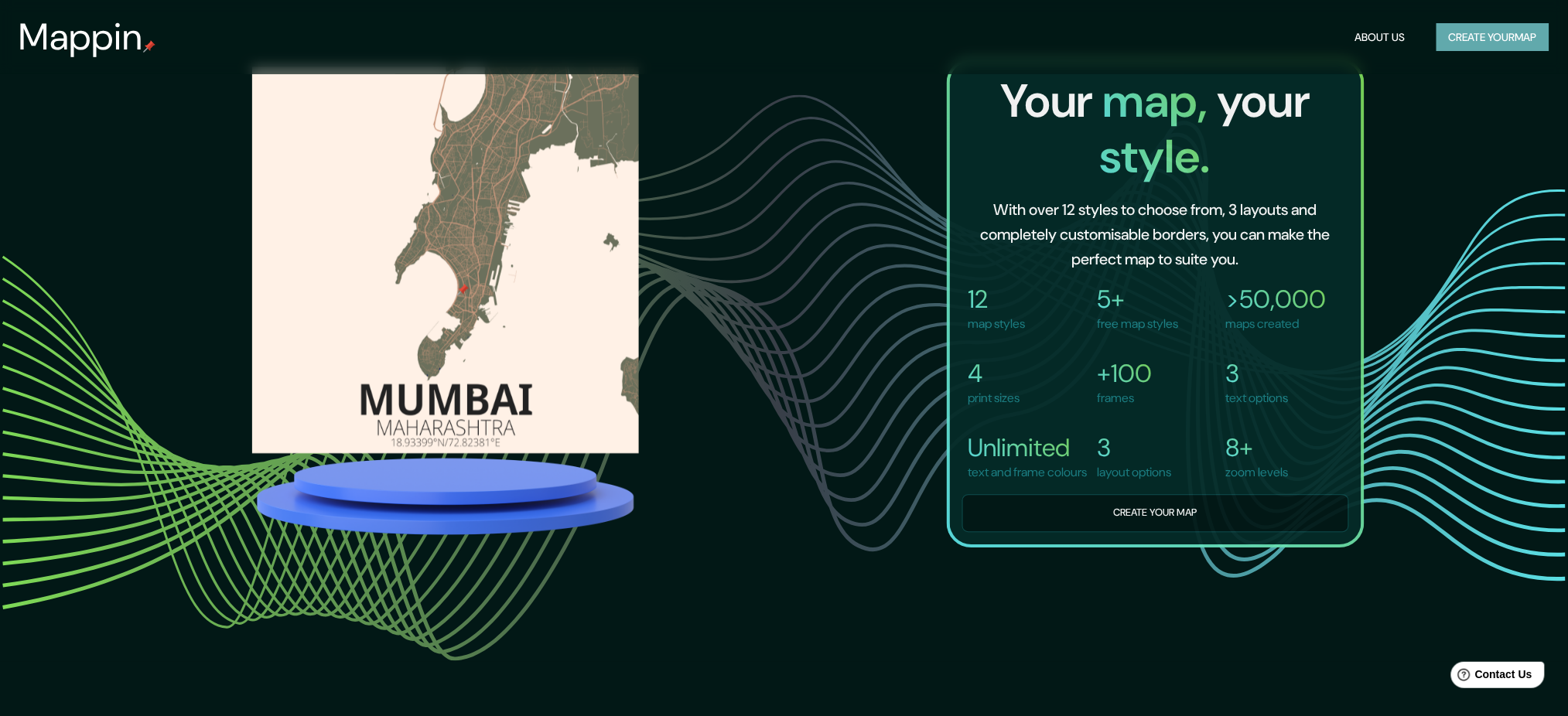
click at [1188, 41] on button "Create your map" at bounding box center [1493, 38] width 113 height 29
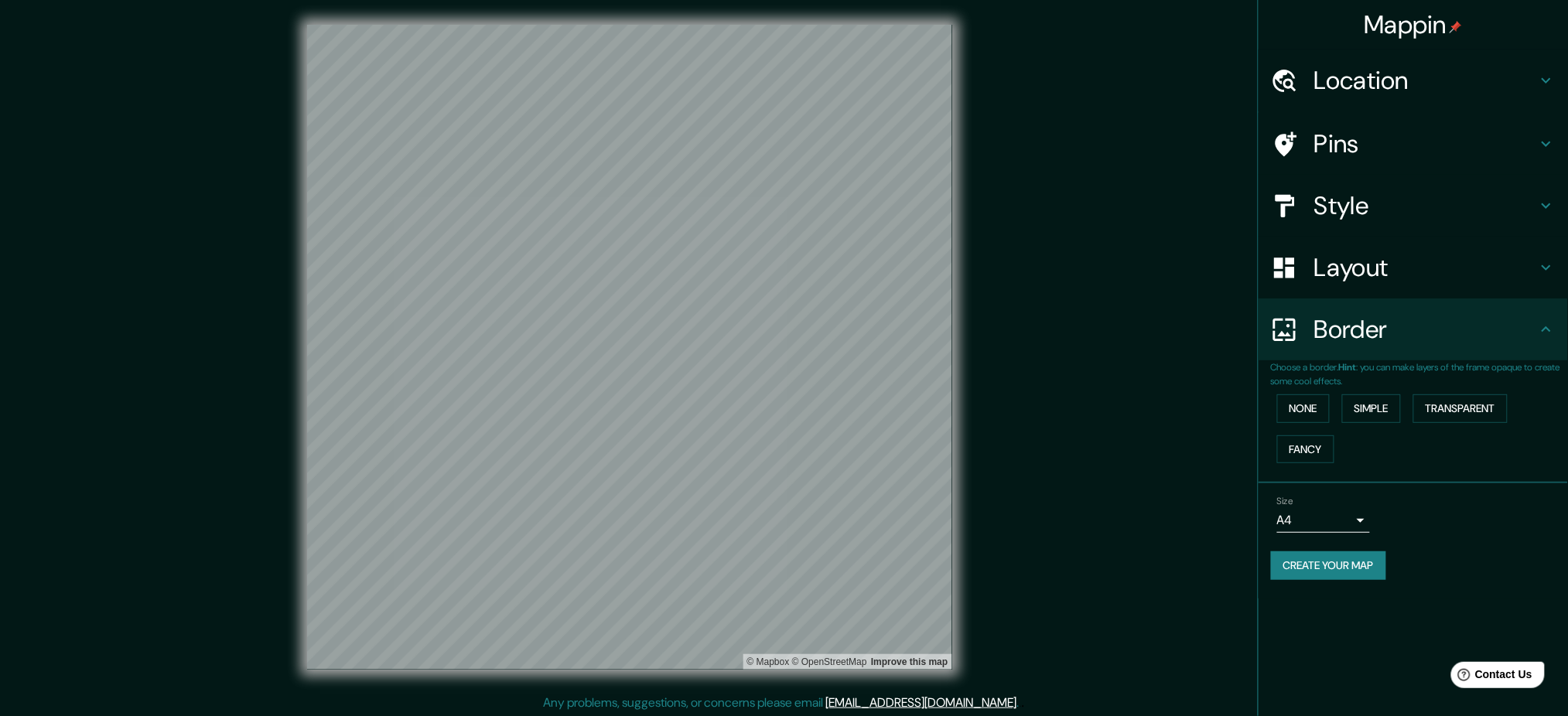
click at [1188, 78] on h4 "Location" at bounding box center [1425, 80] width 223 height 31
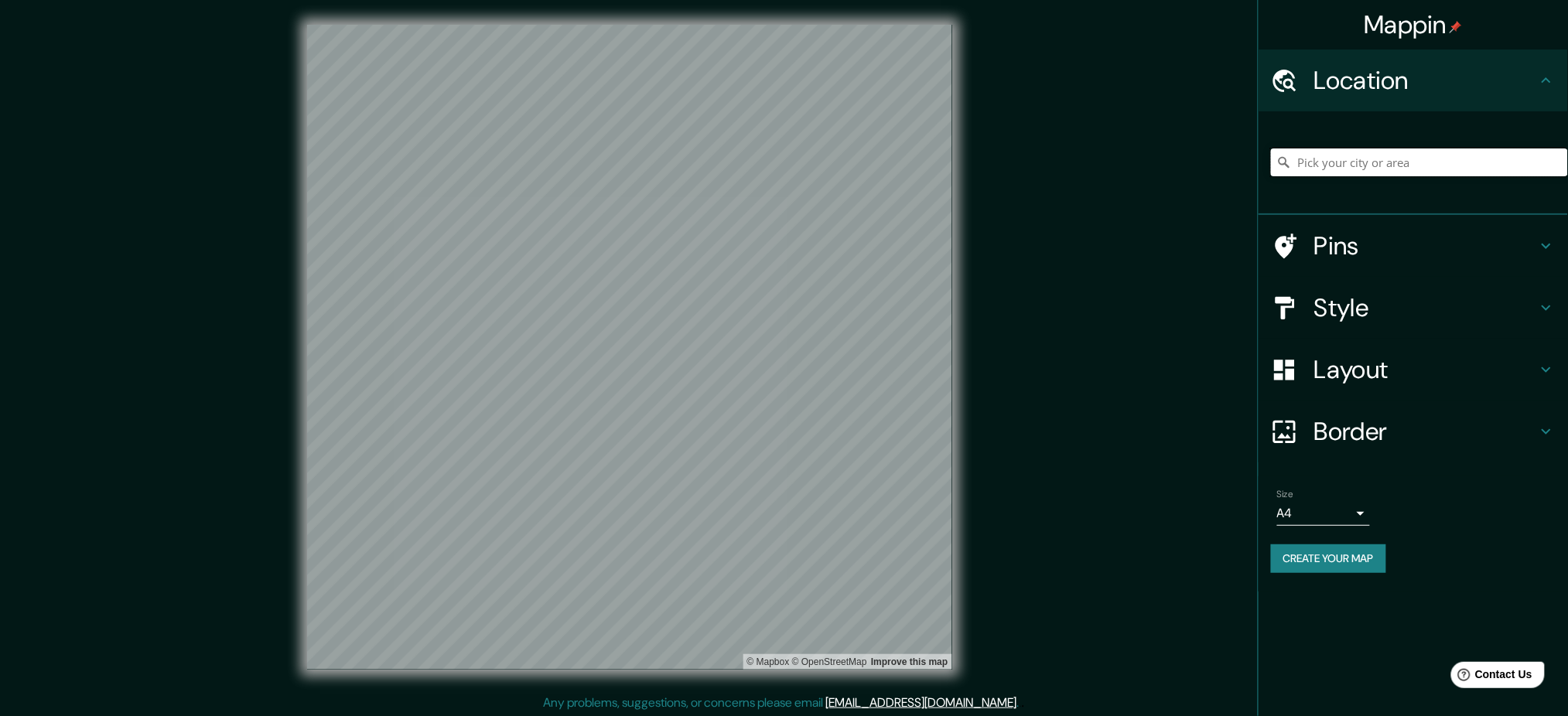
click at [1188, 173] on input "Pick your city or area" at bounding box center [1419, 162] width 297 height 28
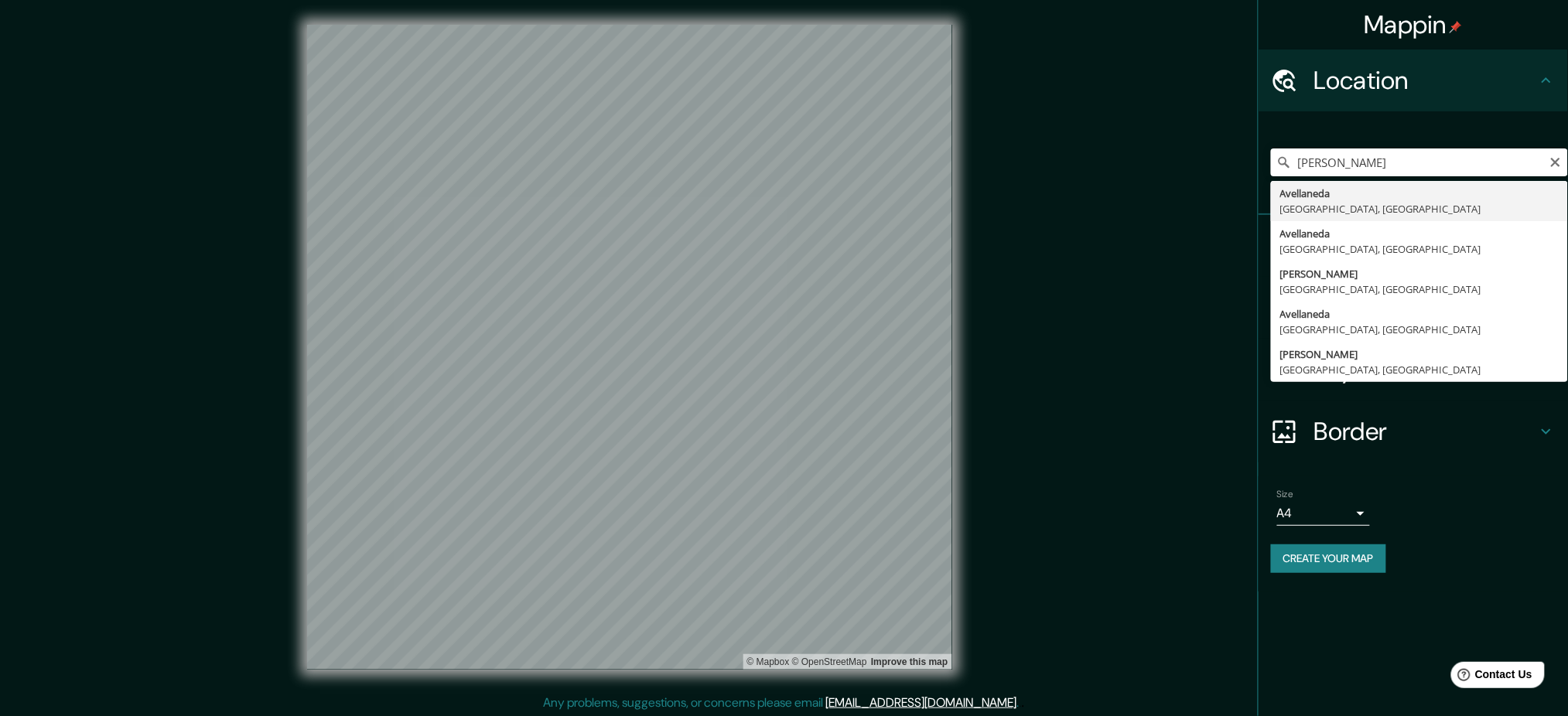
type input "[GEOGRAPHIC_DATA], [GEOGRAPHIC_DATA], [GEOGRAPHIC_DATA]"
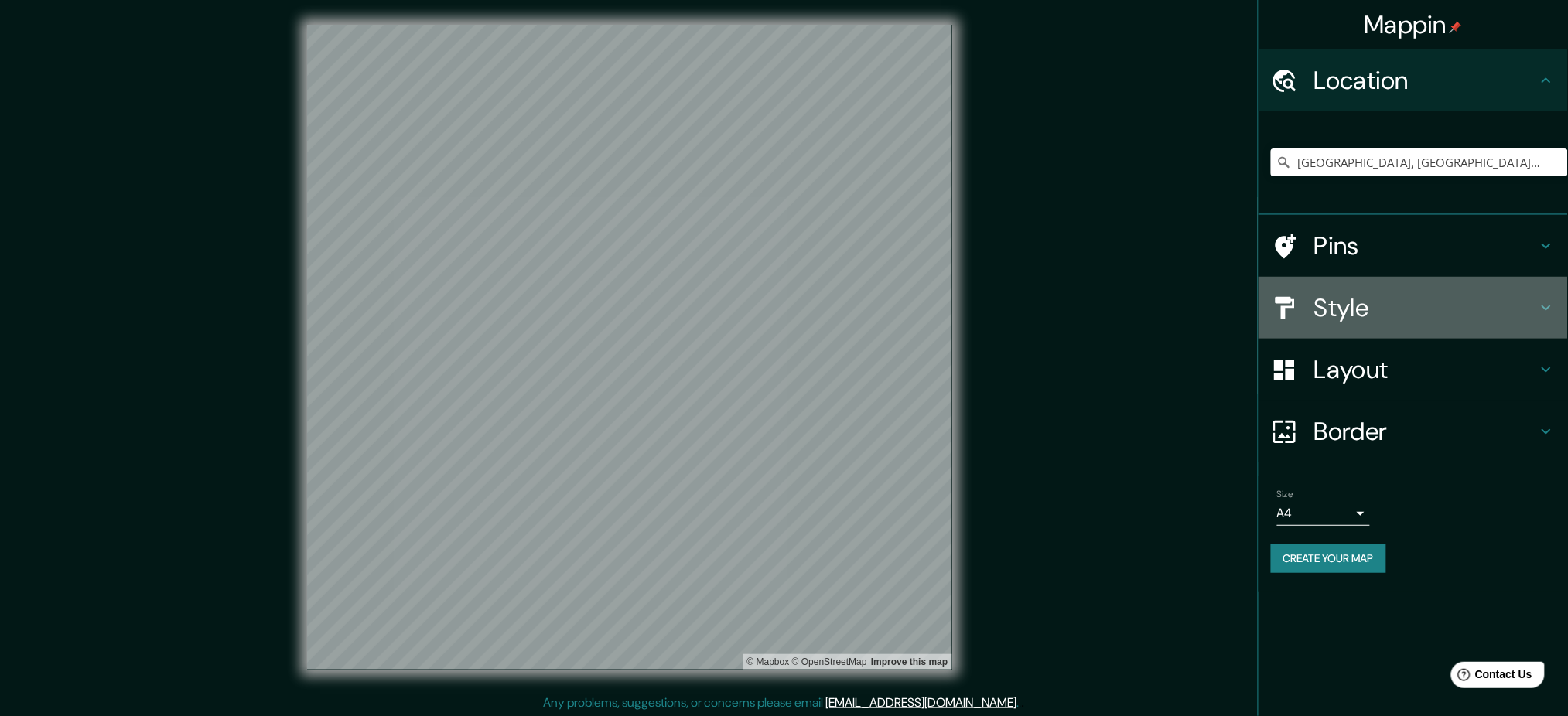
click at [1188, 295] on h4 "Style" at bounding box center [1425, 308] width 223 height 31
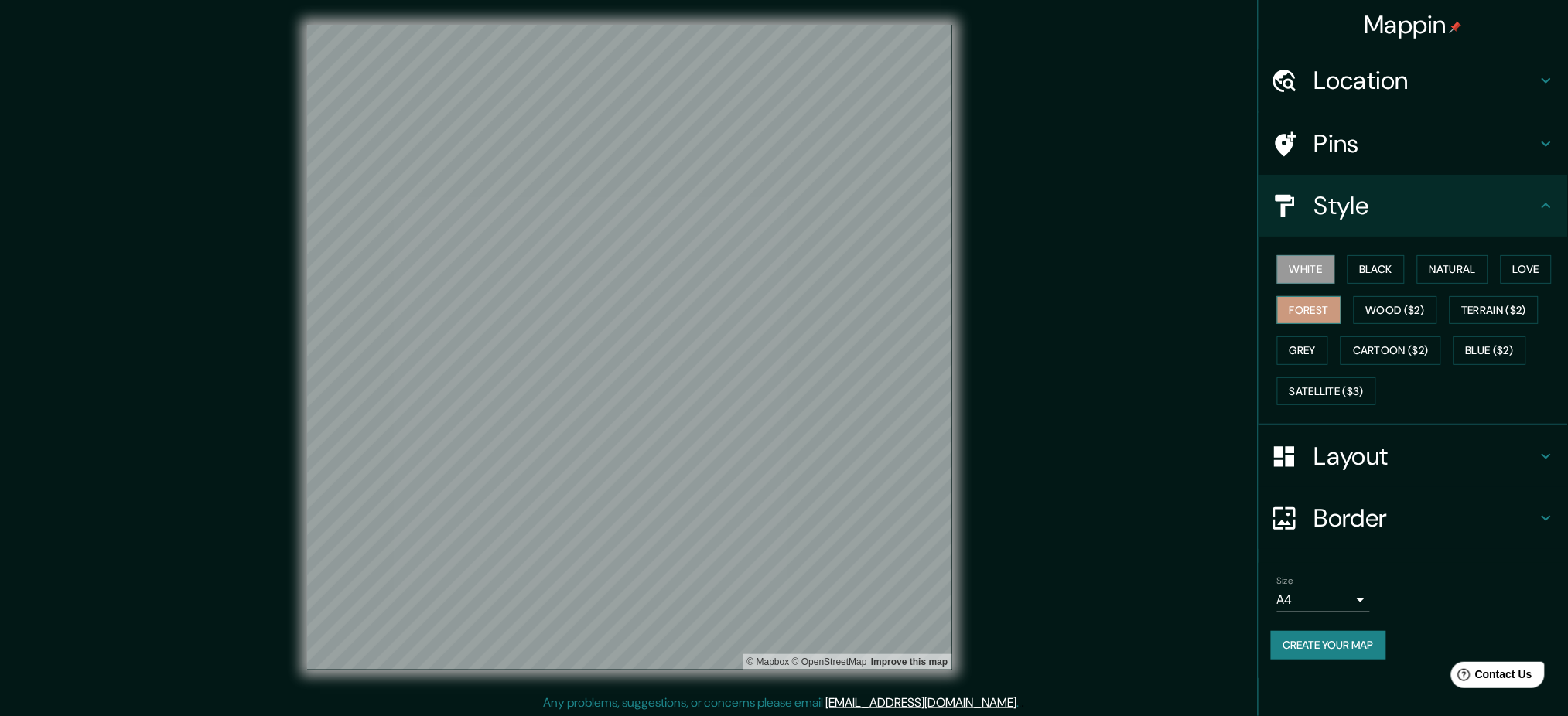
click at [1188, 315] on button "Forest" at bounding box center [1309, 311] width 65 height 29
click at [1188, 279] on button "White" at bounding box center [1306, 269] width 58 height 29
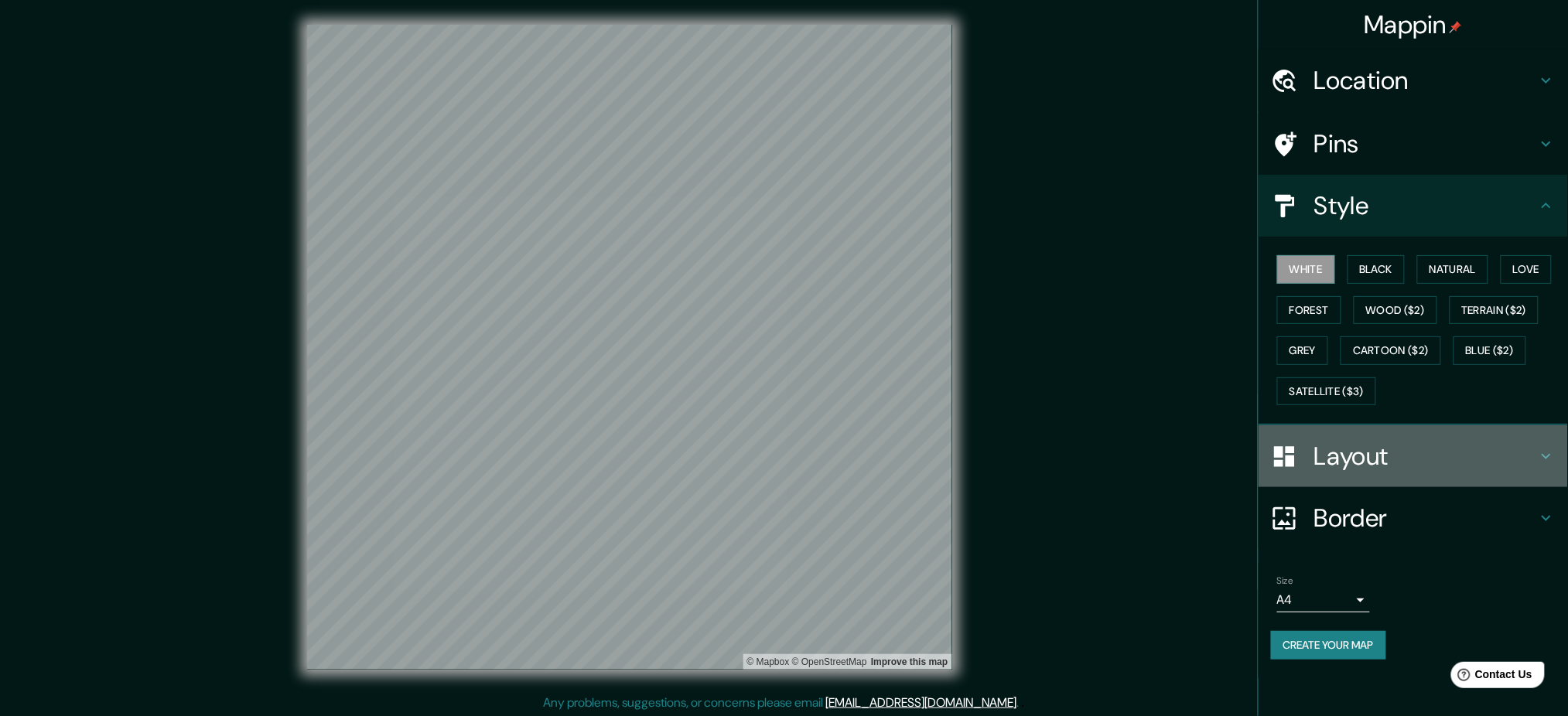
click at [1188, 457] on h4 "Layout" at bounding box center [1425, 456] width 223 height 31
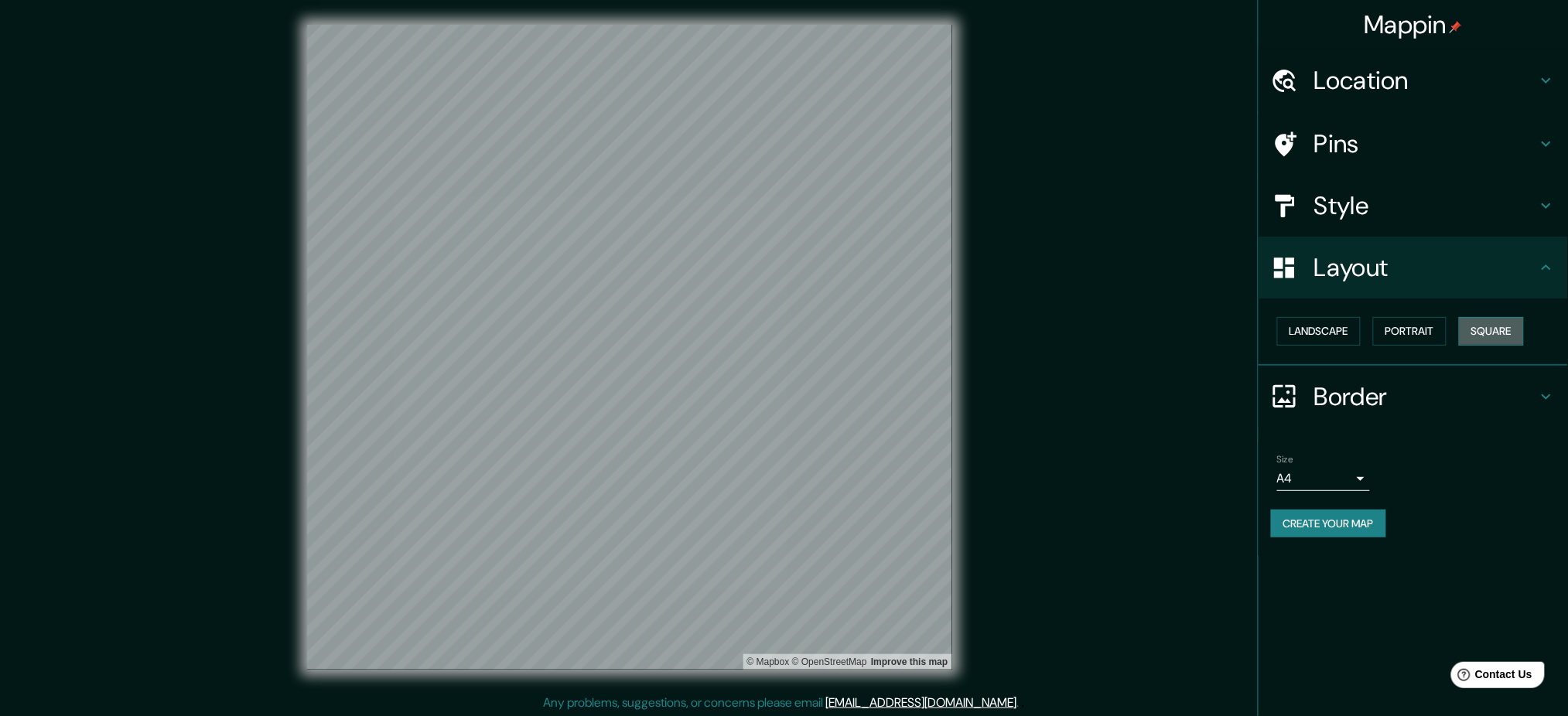
click at [1188, 332] on button "Square" at bounding box center [1491, 332] width 65 height 29
click at [1188, 520] on button "Create your map" at bounding box center [1328, 524] width 115 height 29
click at [1188, 519] on button "Create your map" at bounding box center [1328, 524] width 115 height 29
